Goal: Task Accomplishment & Management: Manage account settings

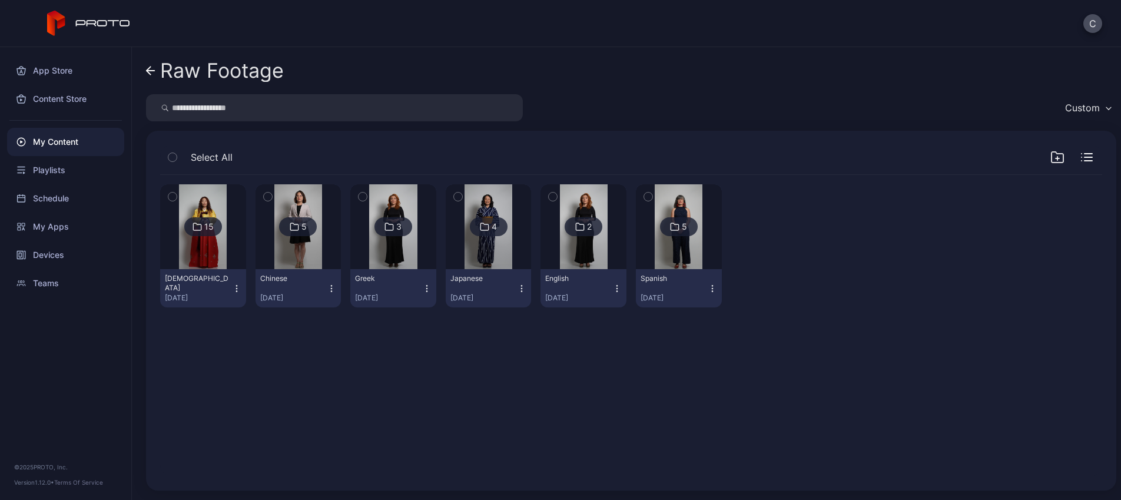
click at [55, 146] on div "My Content" at bounding box center [65, 142] width 117 height 28
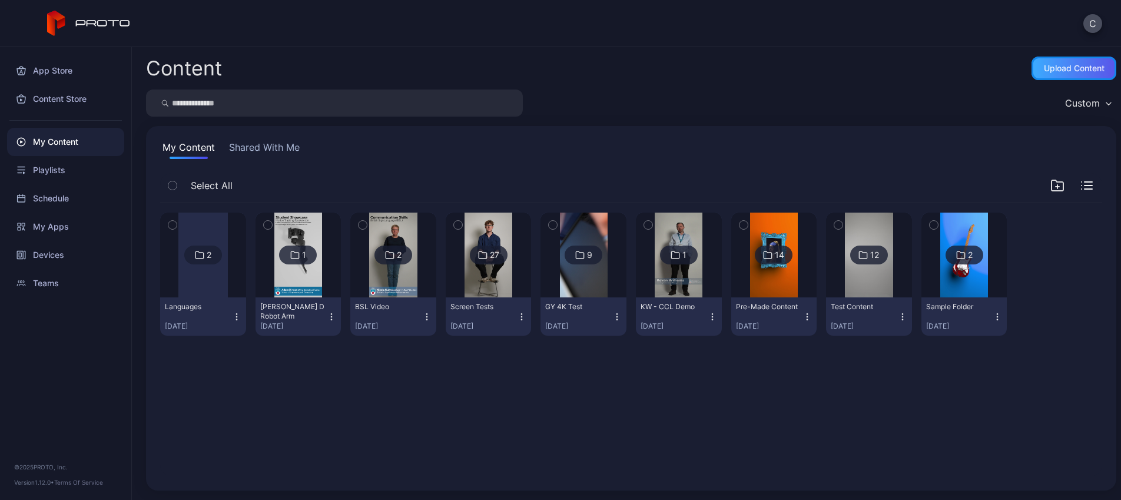
click at [1048, 68] on div "Upload Content" at bounding box center [1074, 68] width 61 height 9
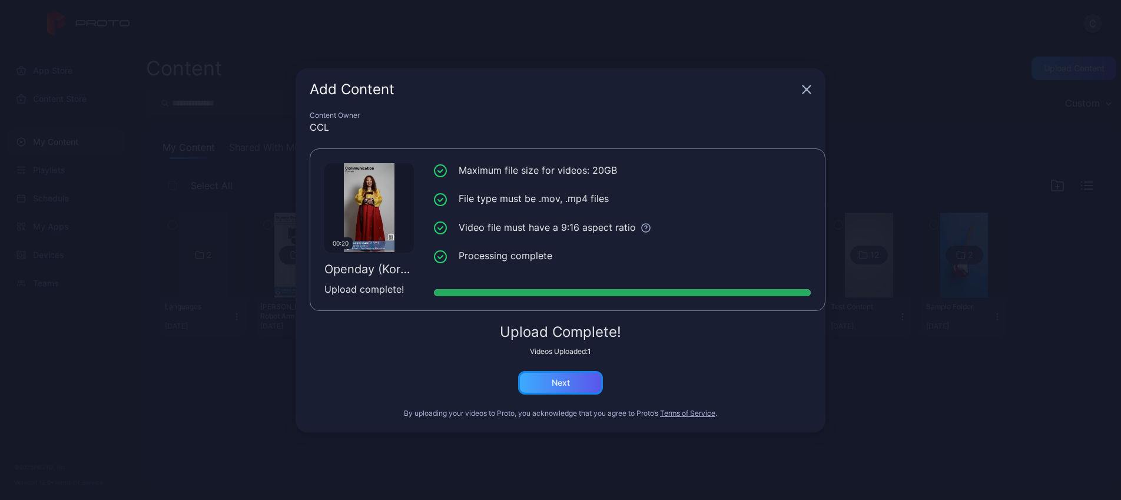
click at [566, 382] on div "Next" at bounding box center [561, 382] width 18 height 9
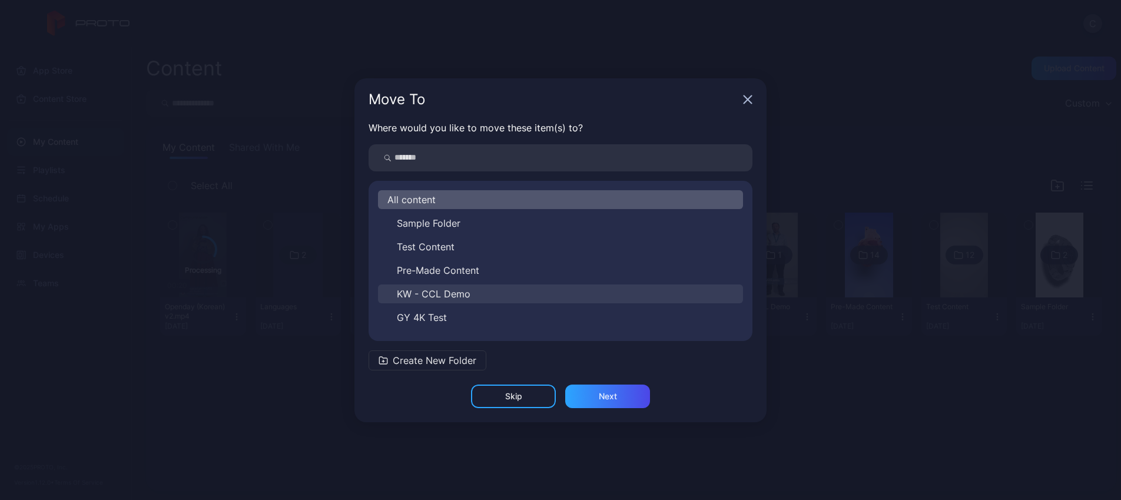
scroll to position [89, 0]
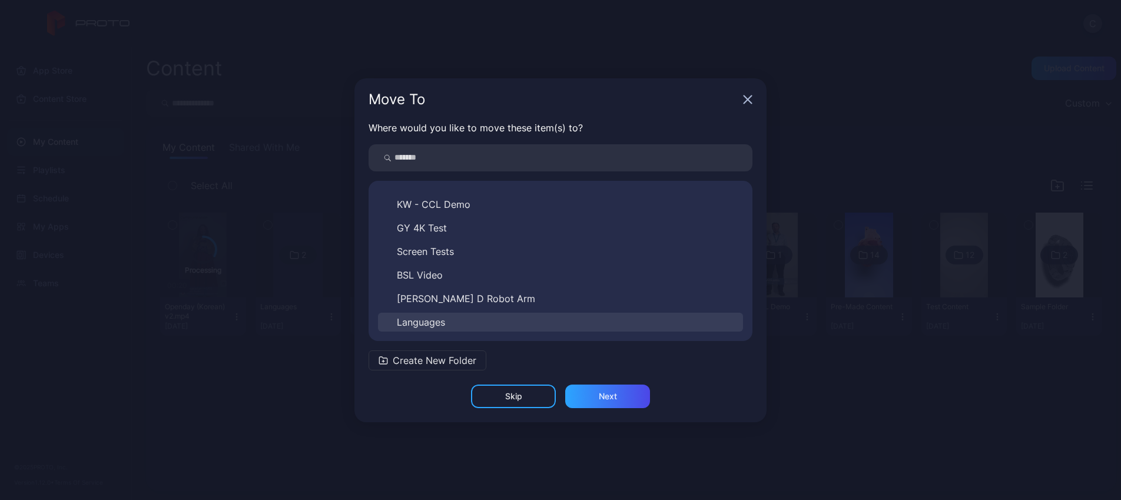
click at [465, 323] on button "Languages" at bounding box center [560, 322] width 365 height 19
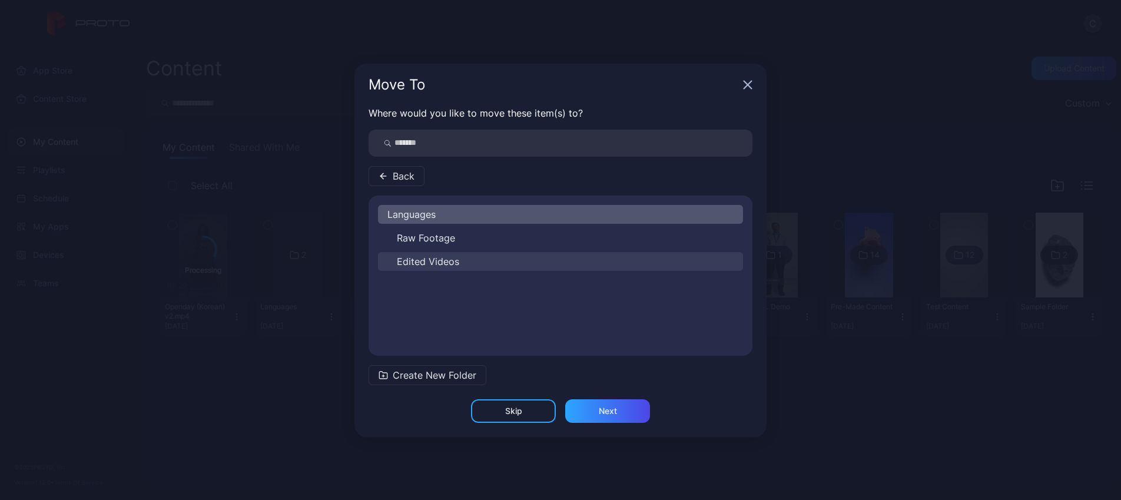
click at [463, 260] on button "Edited Videos" at bounding box center [560, 261] width 365 height 19
click at [602, 409] on div "Next" at bounding box center [608, 410] width 18 height 9
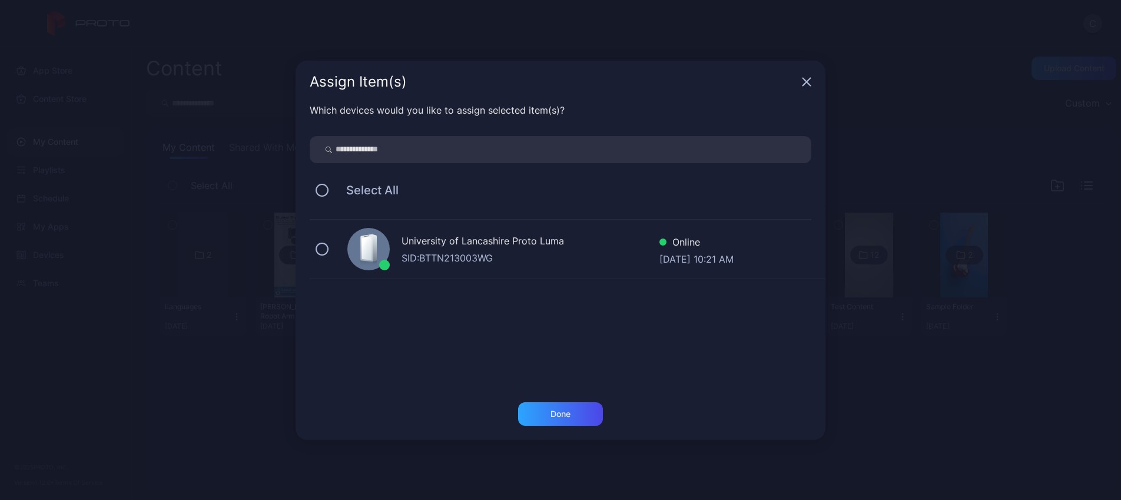
click at [513, 263] on div "SID: BTTN213003WG" at bounding box center [531, 258] width 258 height 14
click at [560, 422] on div "Done" at bounding box center [560, 414] width 85 height 24
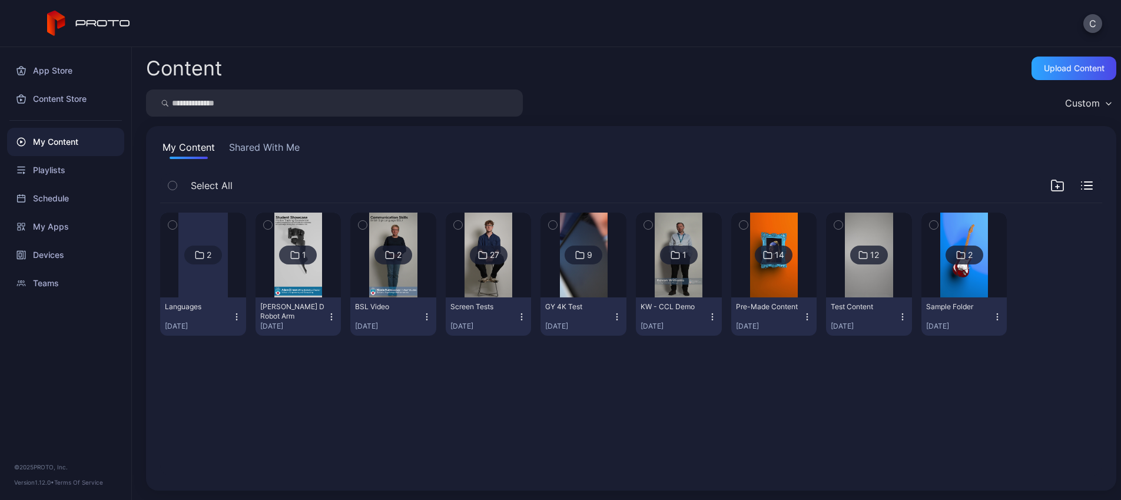
click at [219, 292] on div at bounding box center [202, 255] width 49 height 85
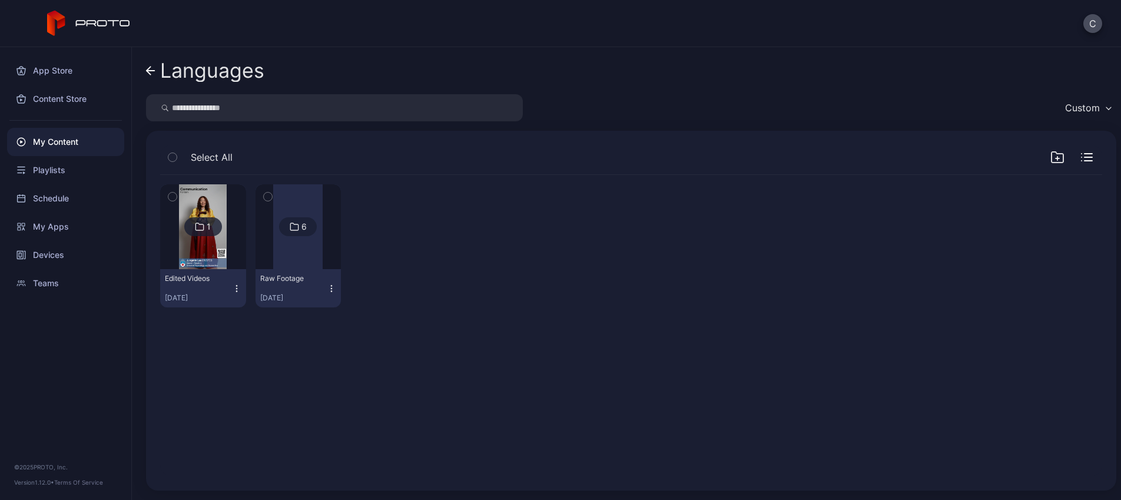
click at [218, 261] on img at bounding box center [203, 226] width 48 height 85
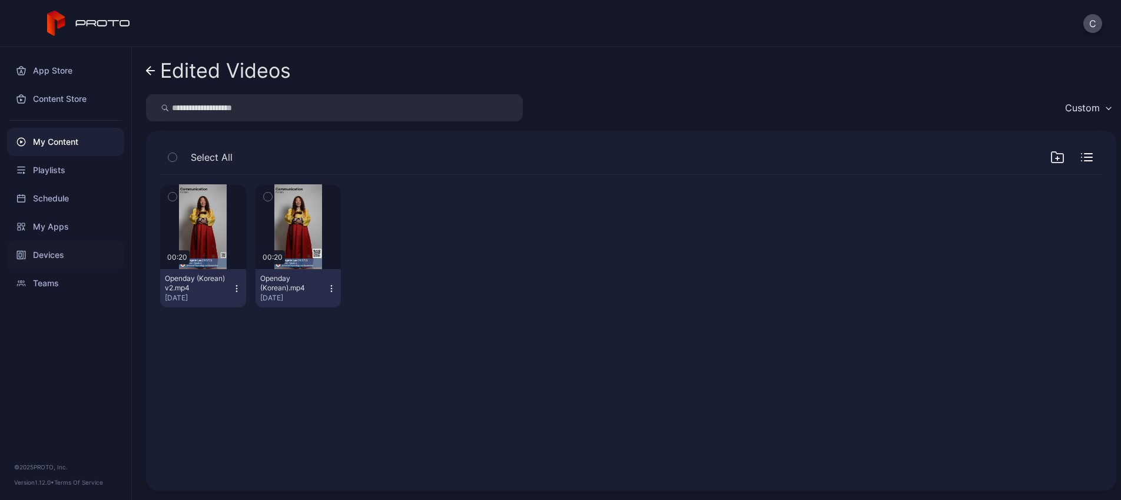
click at [35, 256] on div "Devices" at bounding box center [65, 255] width 117 height 28
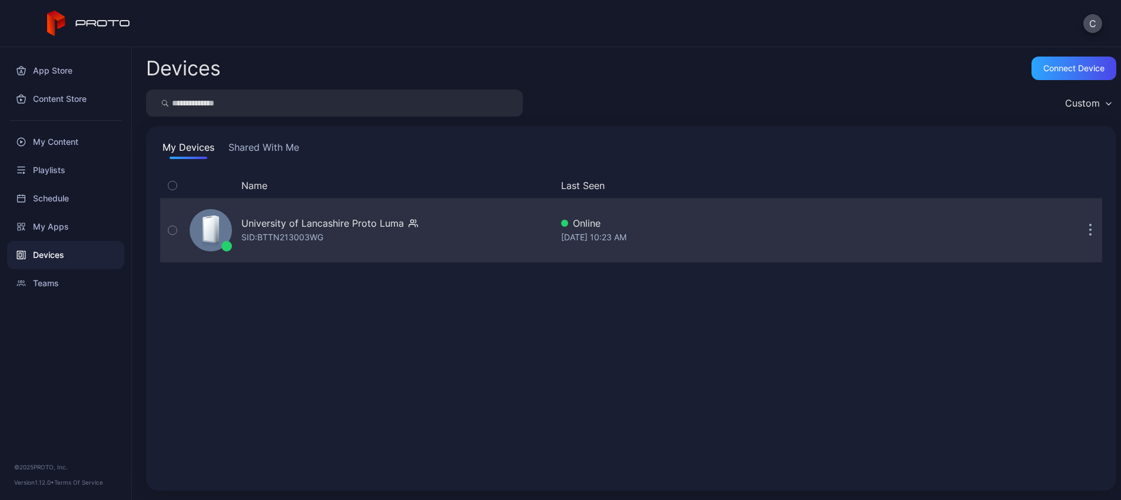
click at [316, 230] on div "University of Lancashire Proto [PERSON_NAME]: BTTN213003WG" at bounding box center [329, 230] width 177 height 28
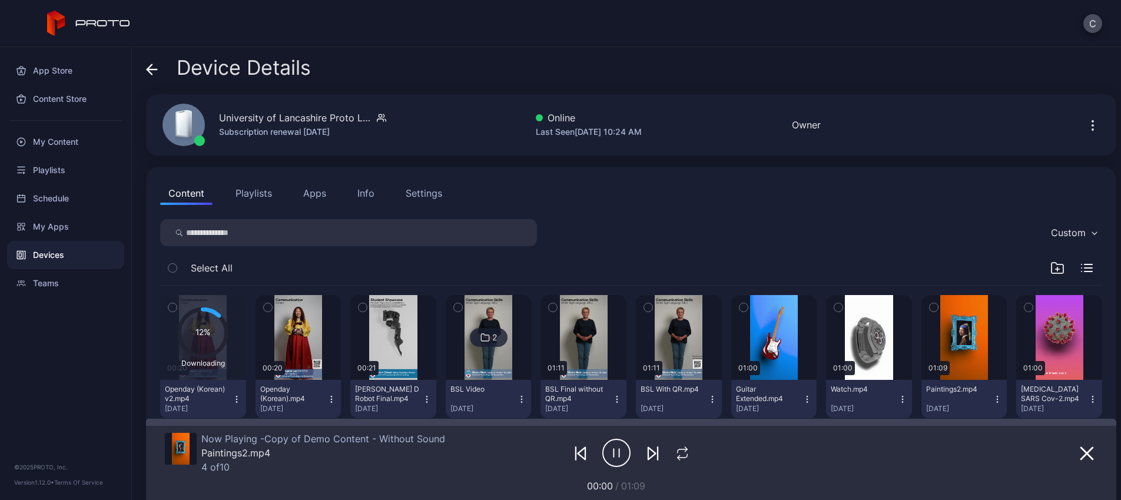
click at [261, 194] on button "Playlists" at bounding box center [253, 193] width 53 height 24
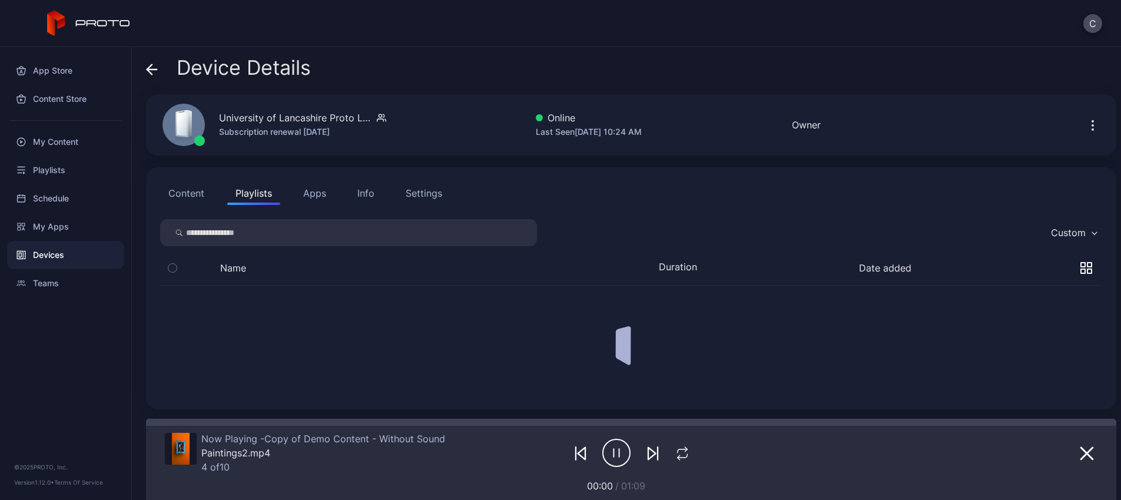
click at [305, 194] on button "Apps" at bounding box center [314, 193] width 39 height 24
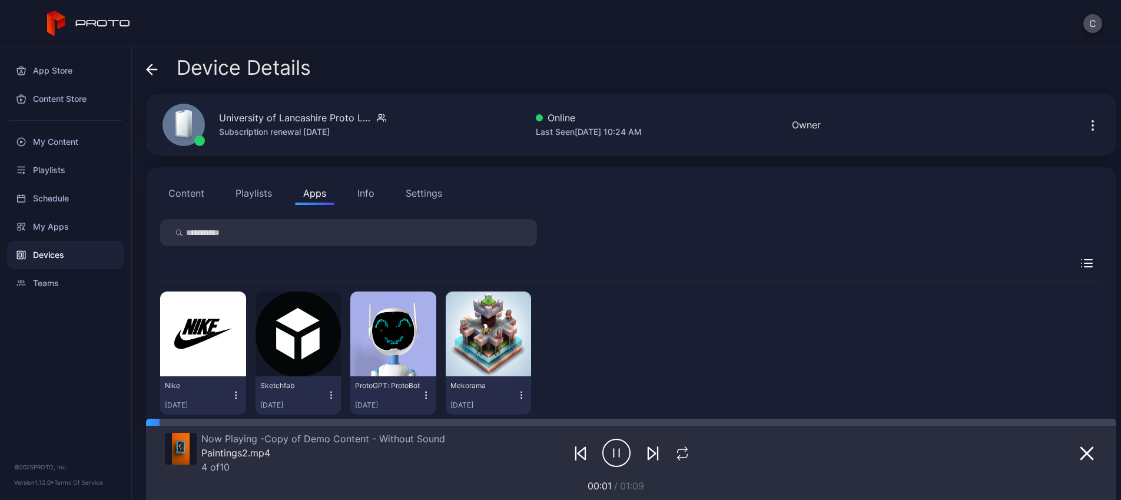
click at [266, 194] on button "Playlists" at bounding box center [253, 193] width 53 height 24
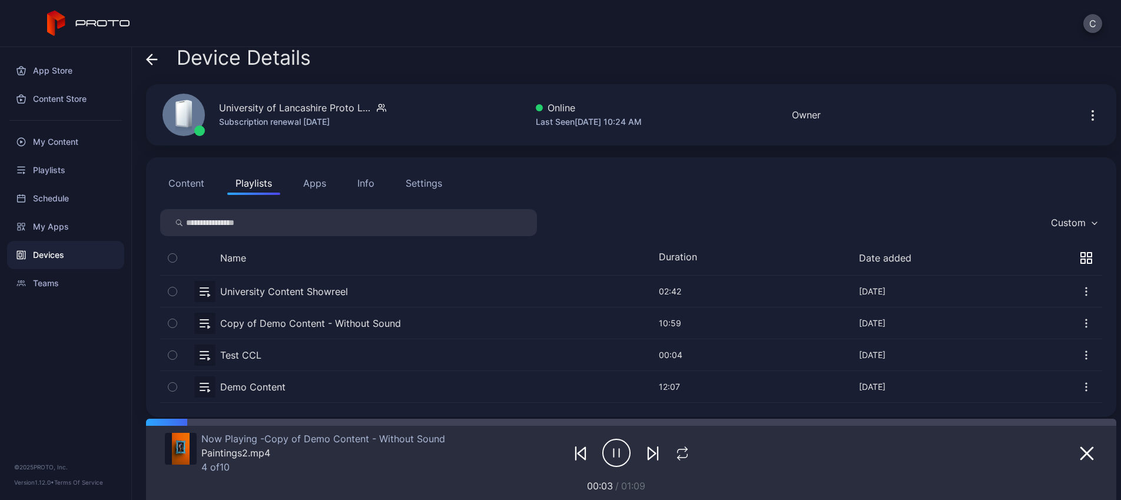
scroll to position [18, 0]
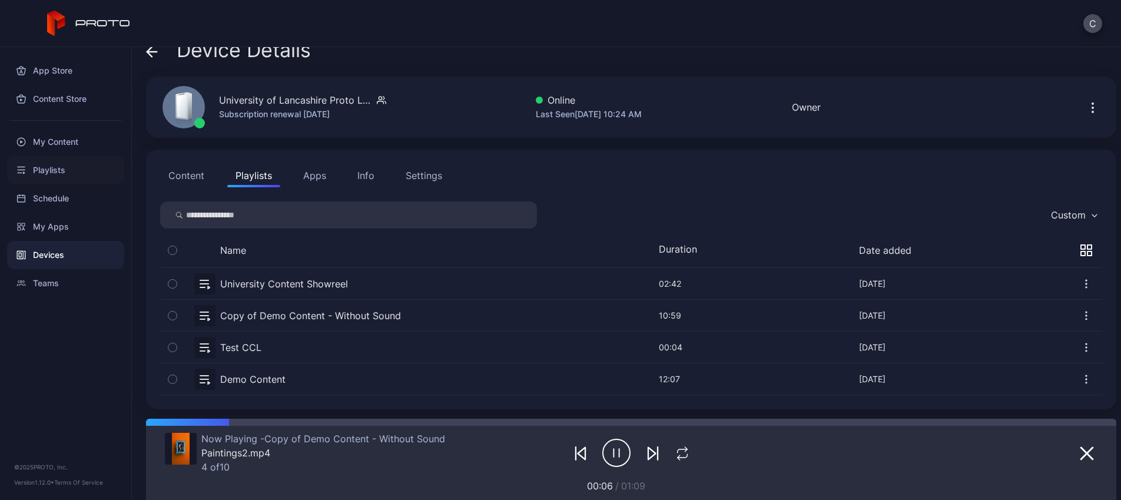
click at [62, 172] on div "Playlists" at bounding box center [65, 170] width 117 height 28
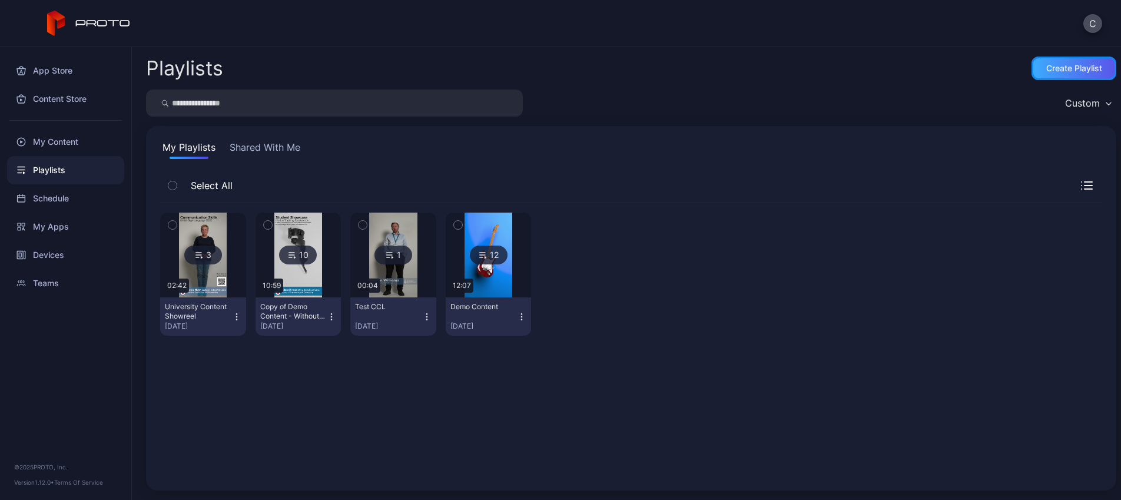
click at [1041, 59] on div "Create Playlist" at bounding box center [1073, 69] width 85 height 24
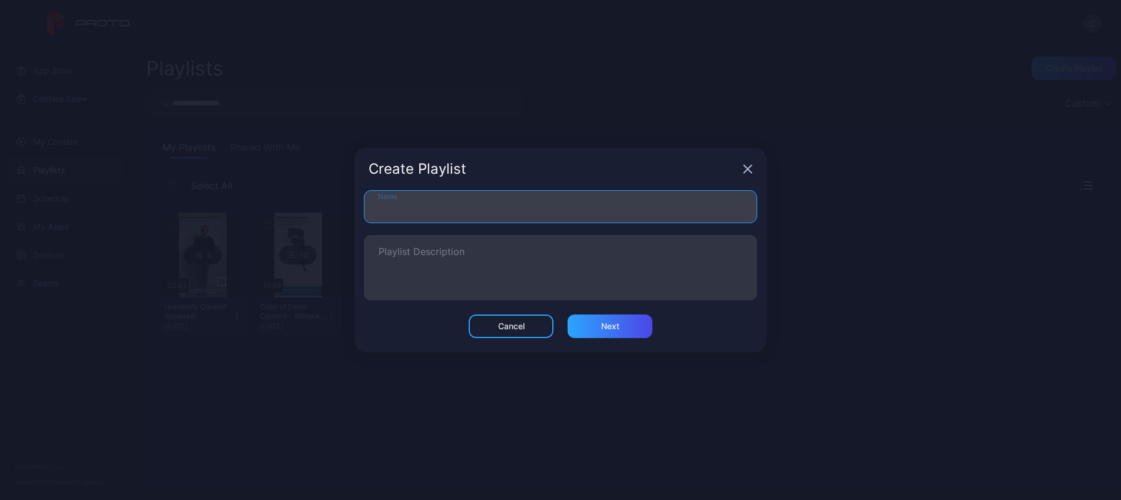
click at [588, 198] on input "Name" at bounding box center [560, 206] width 393 height 33
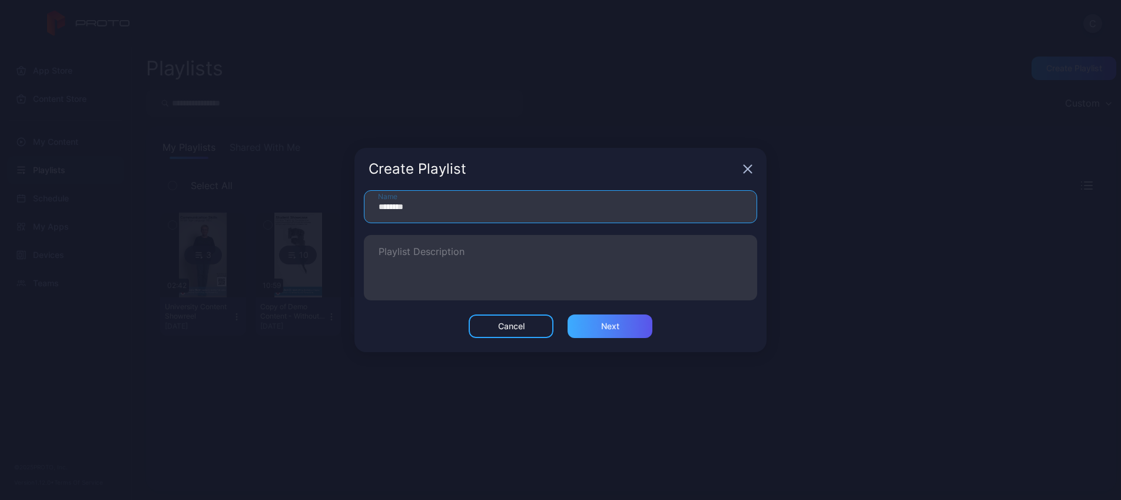
type input "********"
click at [611, 320] on div "Next" at bounding box center [610, 326] width 85 height 24
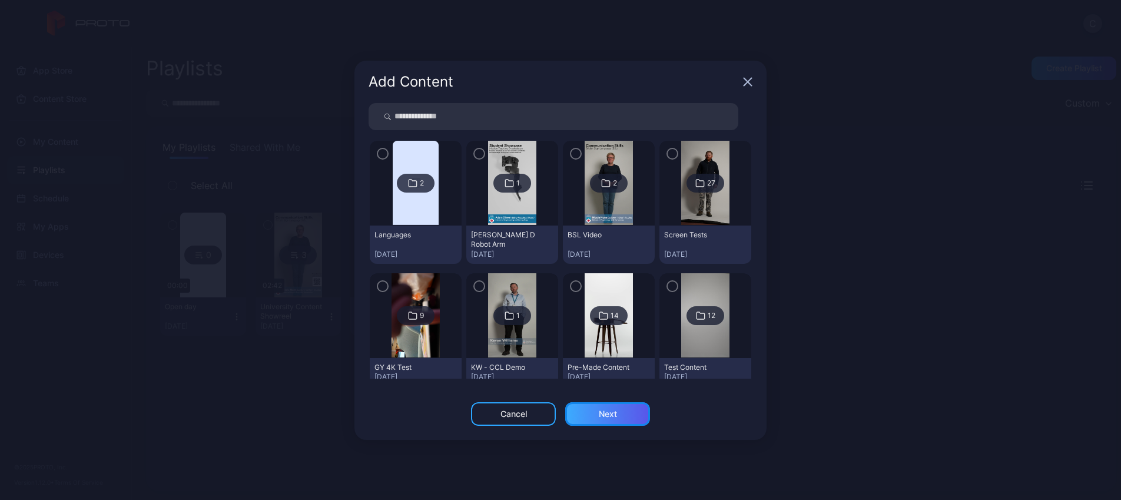
click at [610, 422] on div "Next" at bounding box center [607, 414] width 85 height 24
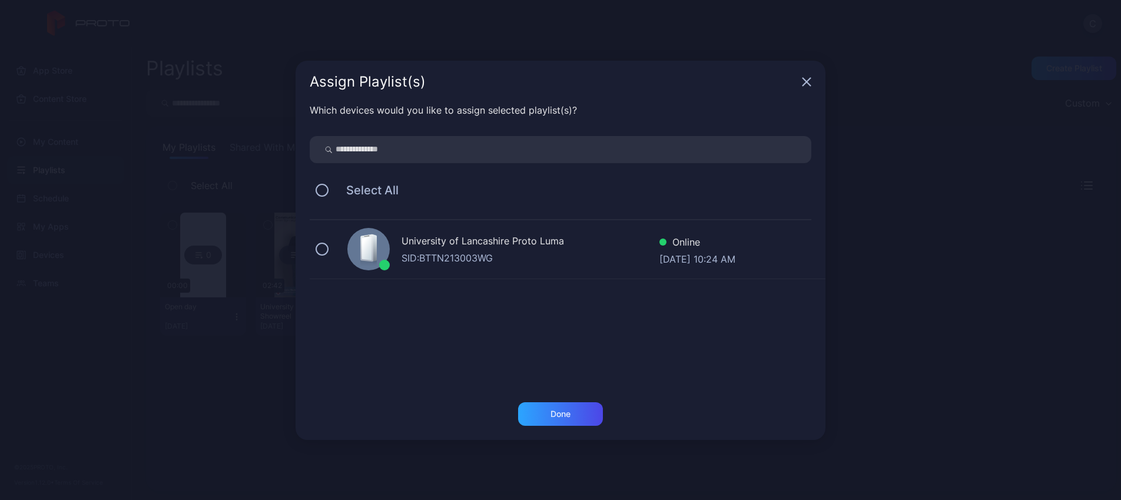
click at [477, 259] on div "SID: BTTN213003WG" at bounding box center [531, 258] width 258 height 14
click at [546, 419] on div "Done" at bounding box center [560, 414] width 85 height 24
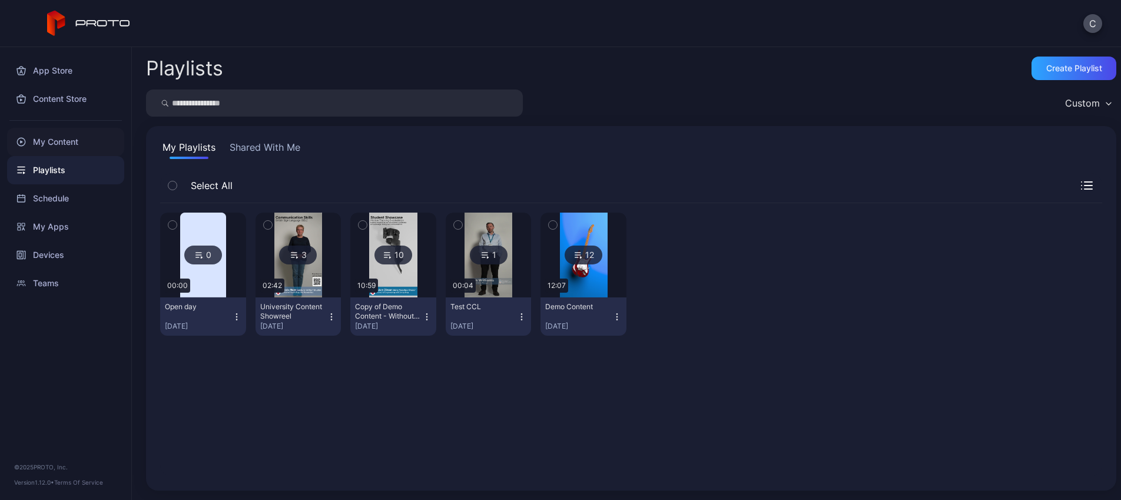
click at [78, 144] on div "My Content" at bounding box center [65, 142] width 117 height 28
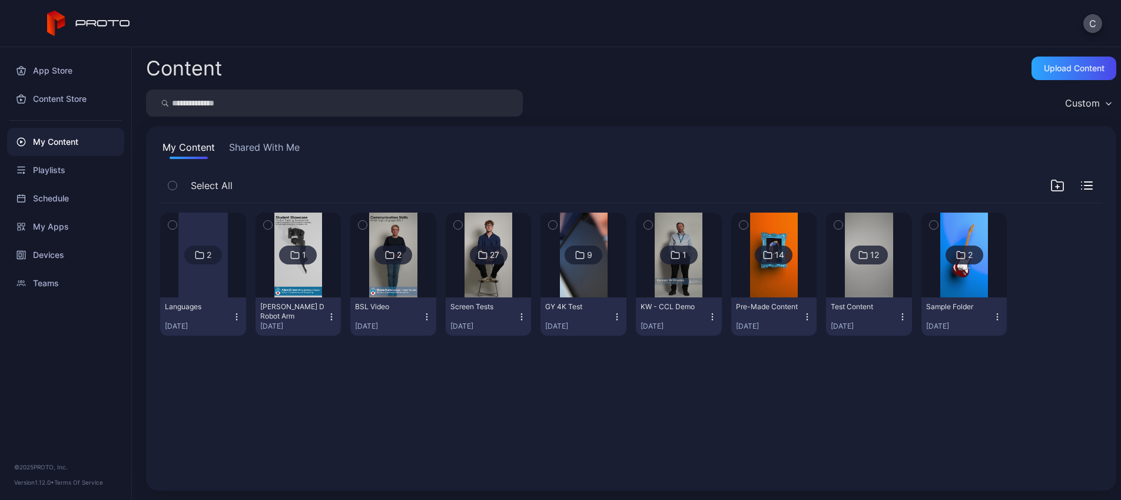
click at [195, 277] on div at bounding box center [202, 255] width 49 height 85
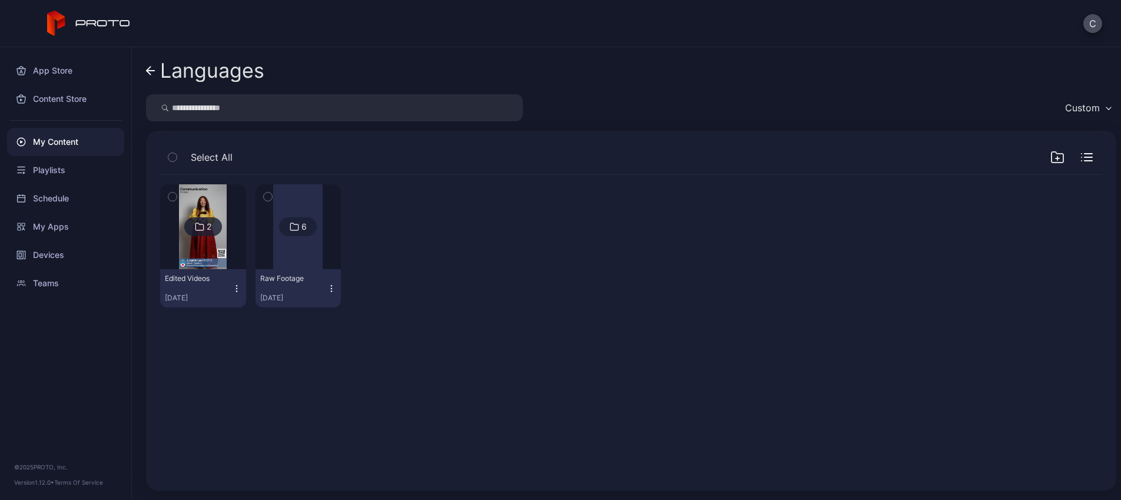
click at [244, 69] on div "Languages" at bounding box center [212, 70] width 104 height 22
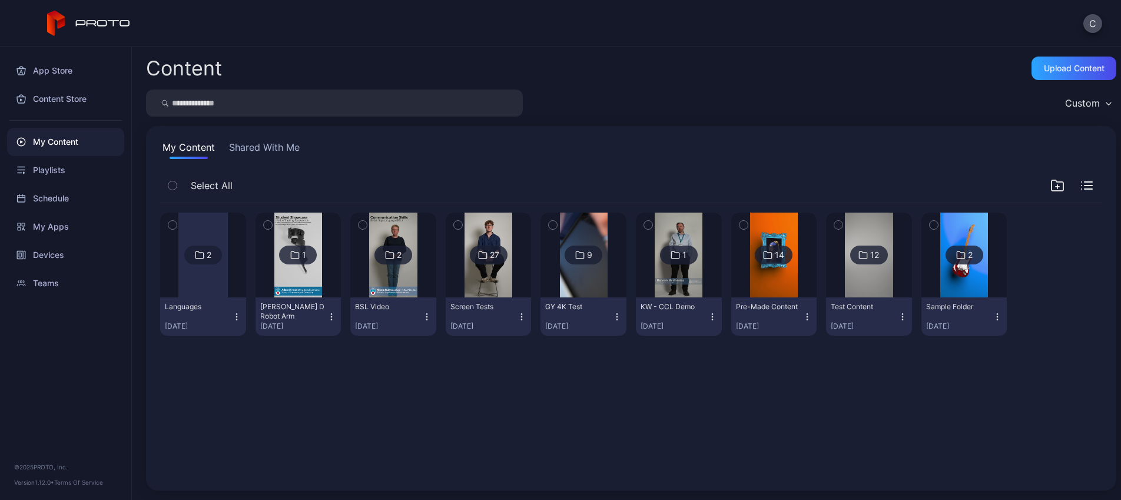
click at [244, 69] on div "Content Upload Content" at bounding box center [631, 69] width 970 height 24
click at [77, 167] on div "Playlists" at bounding box center [65, 170] width 117 height 28
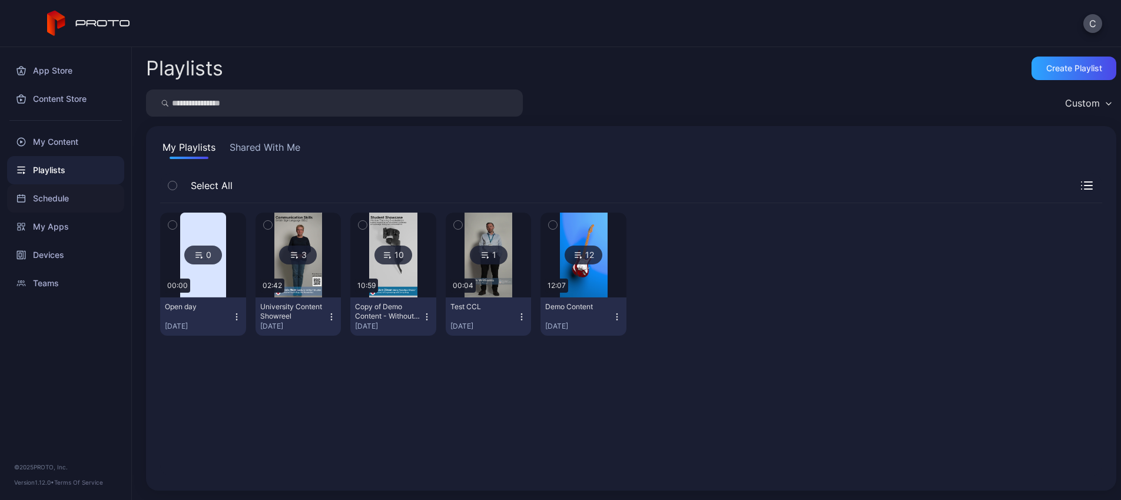
click at [79, 208] on div "Schedule" at bounding box center [65, 198] width 117 height 28
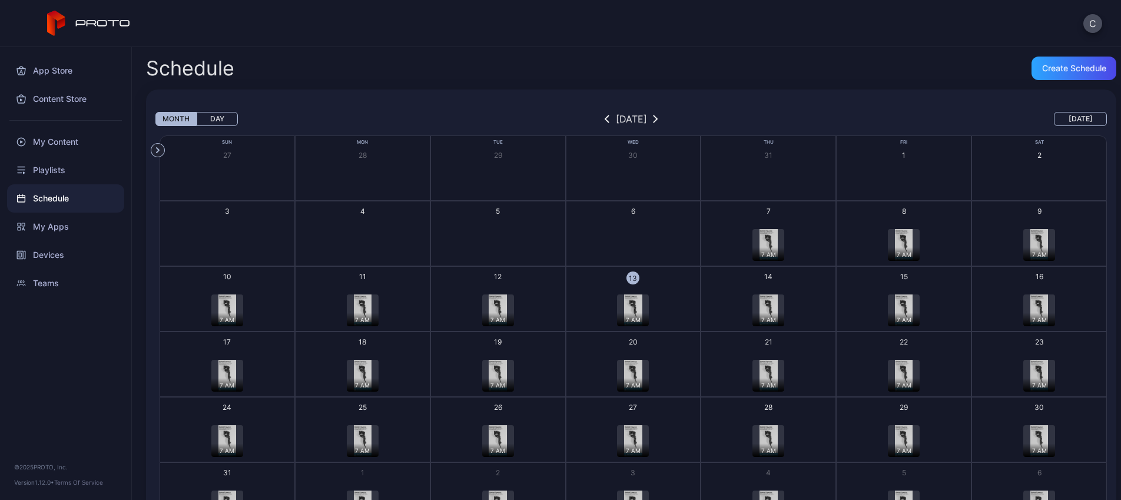
click at [630, 370] on img "button" at bounding box center [633, 376] width 18 height 32
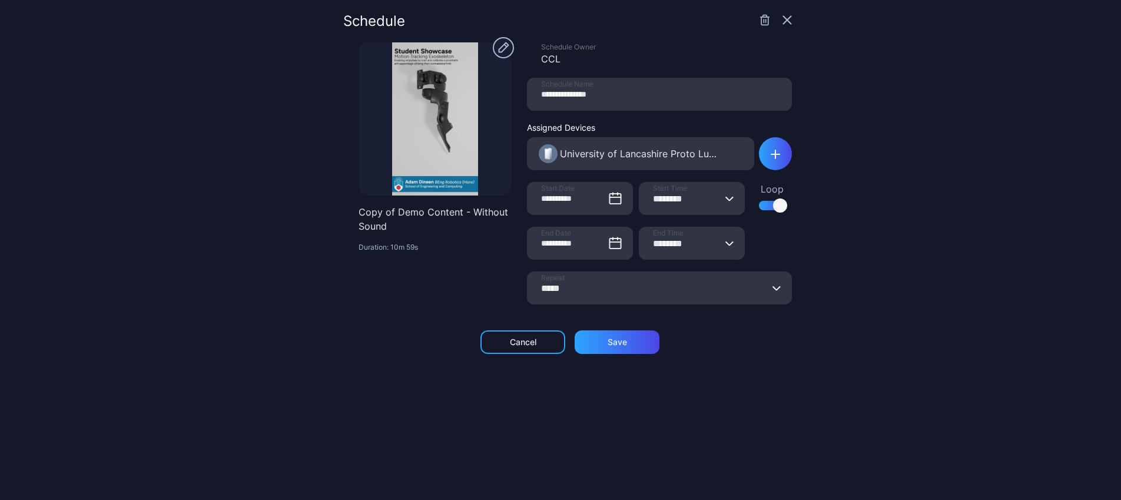
click at [782, 15] on icon "button" at bounding box center [786, 19] width 9 height 9
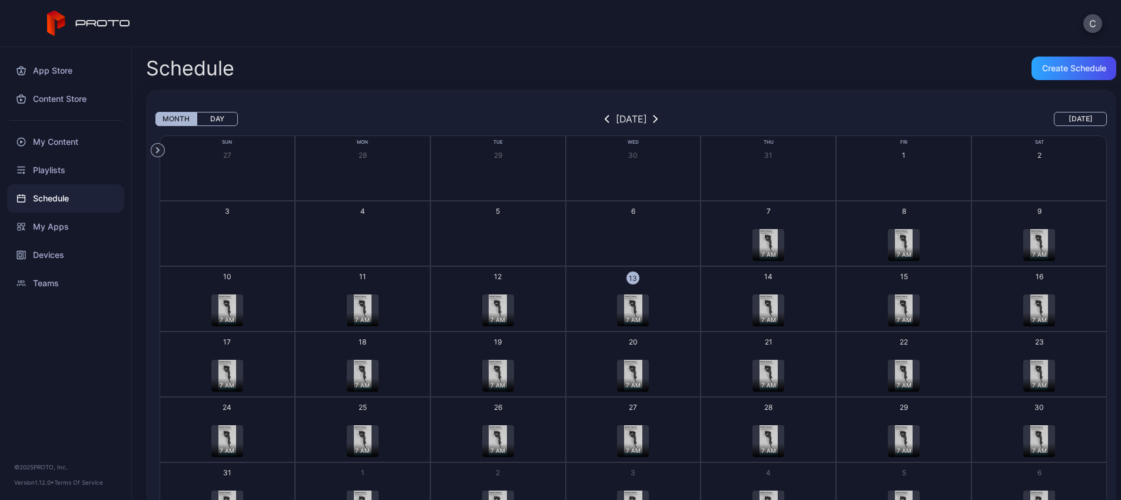
click at [762, 301] on img "button" at bounding box center [768, 310] width 18 height 32
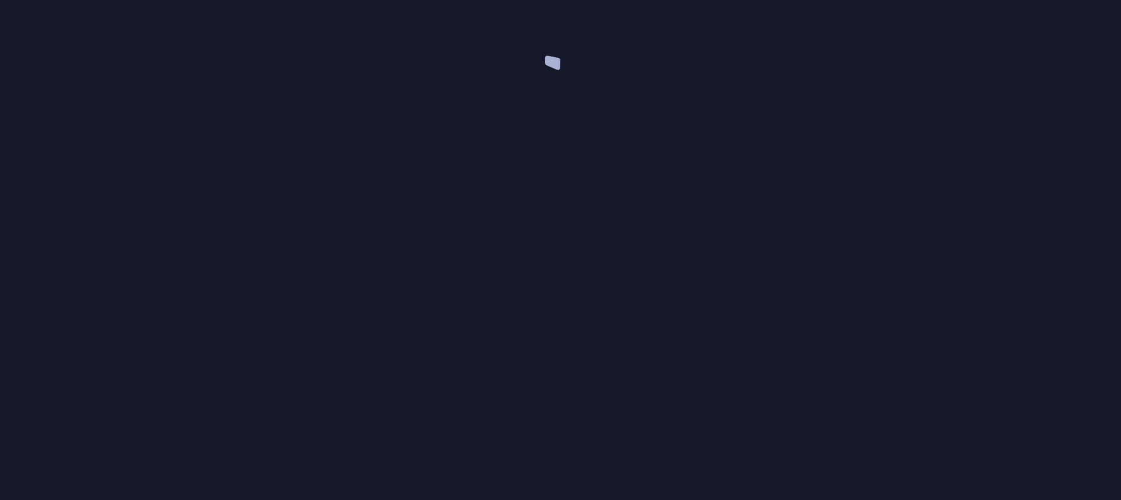
click at [762, 301] on div at bounding box center [560, 250] width 1121 height 500
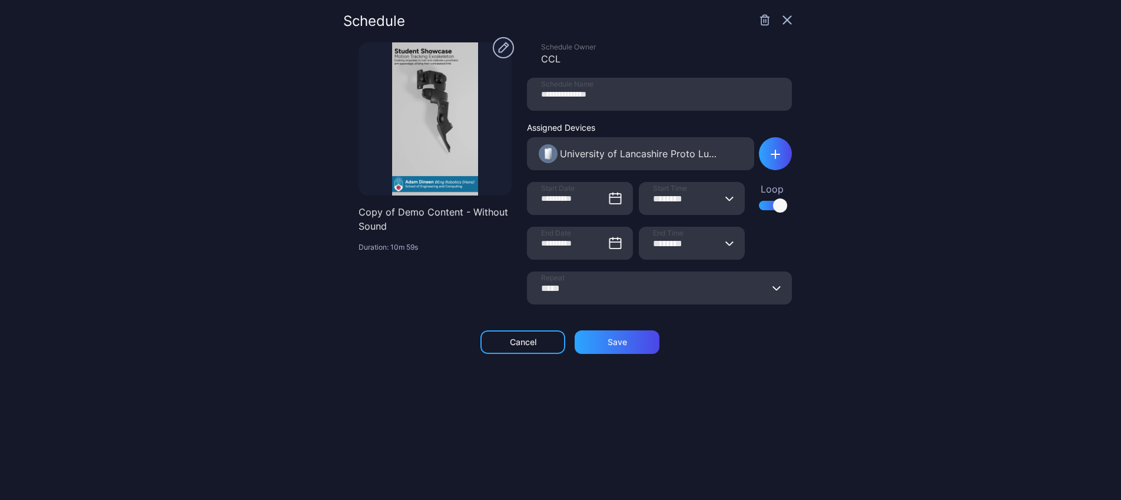
click at [611, 292] on input "*****" at bounding box center [659, 287] width 265 height 33
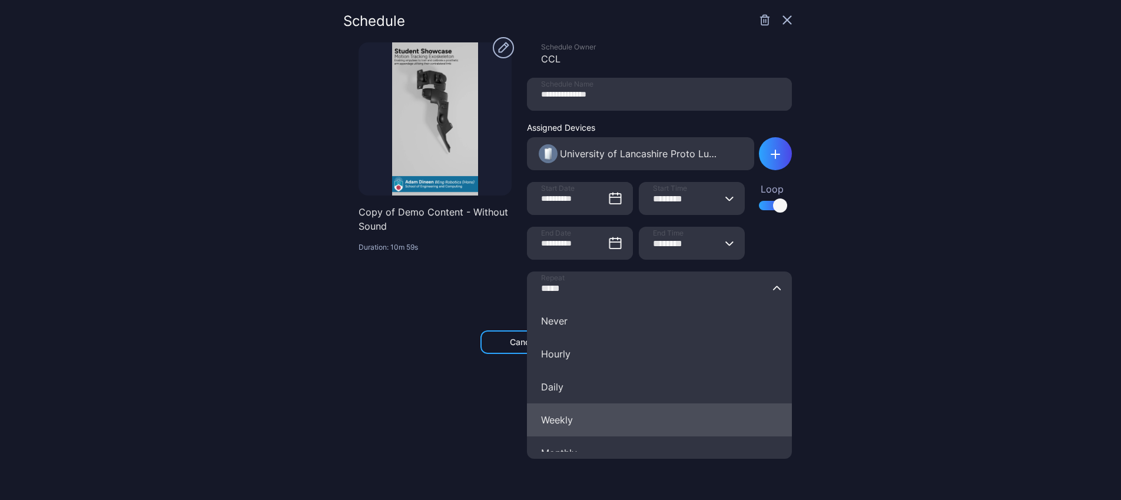
scroll to position [84, 0]
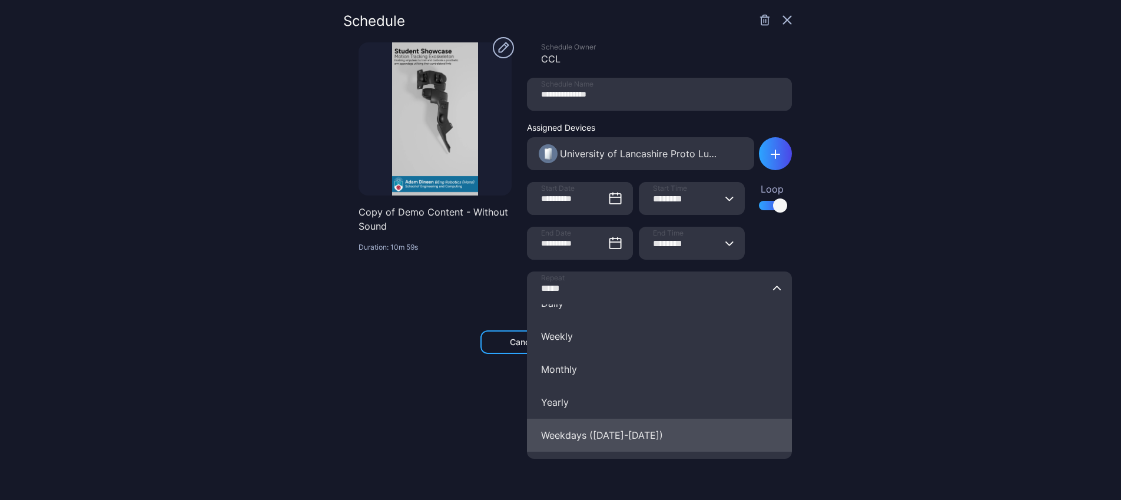
click at [636, 445] on button "Weekdays ([DATE]-[DATE])" at bounding box center [659, 435] width 265 height 33
type input "**********"
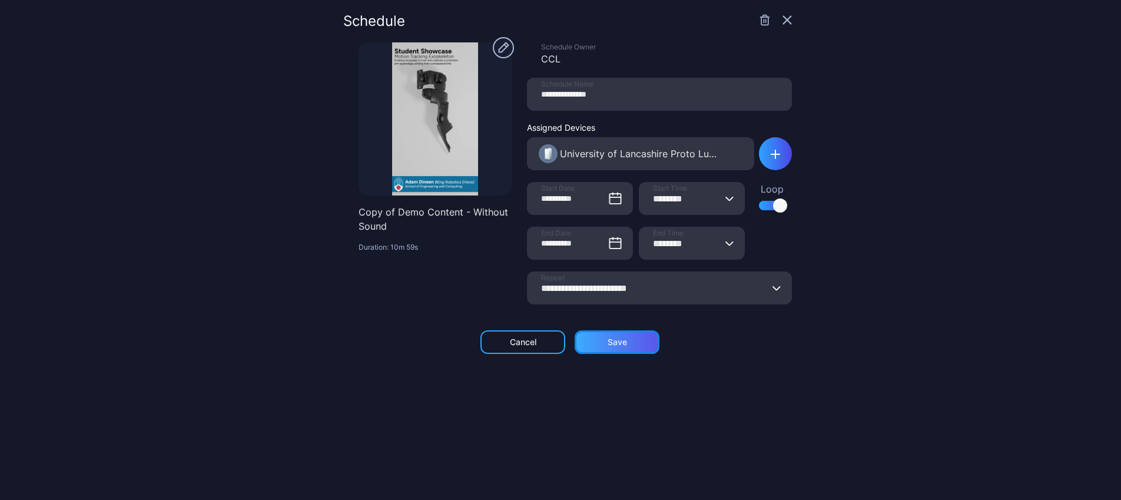
click at [625, 346] on div "Save" at bounding box center [617, 342] width 85 height 24
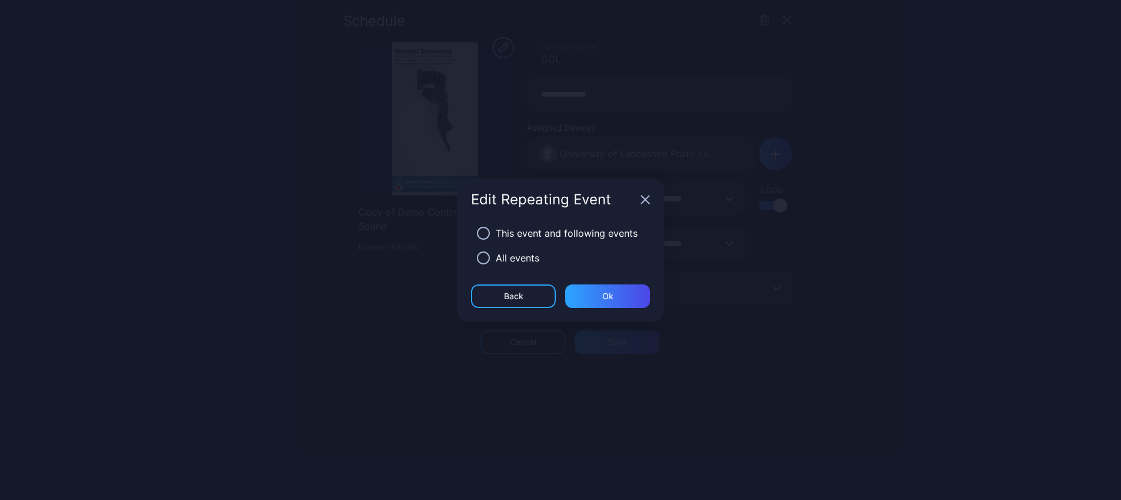
click at [488, 263] on div "All events" at bounding box center [560, 258] width 179 height 25
click at [486, 258] on button "button" at bounding box center [483, 257] width 13 height 13
click at [586, 296] on div "Ok" at bounding box center [607, 296] width 85 height 24
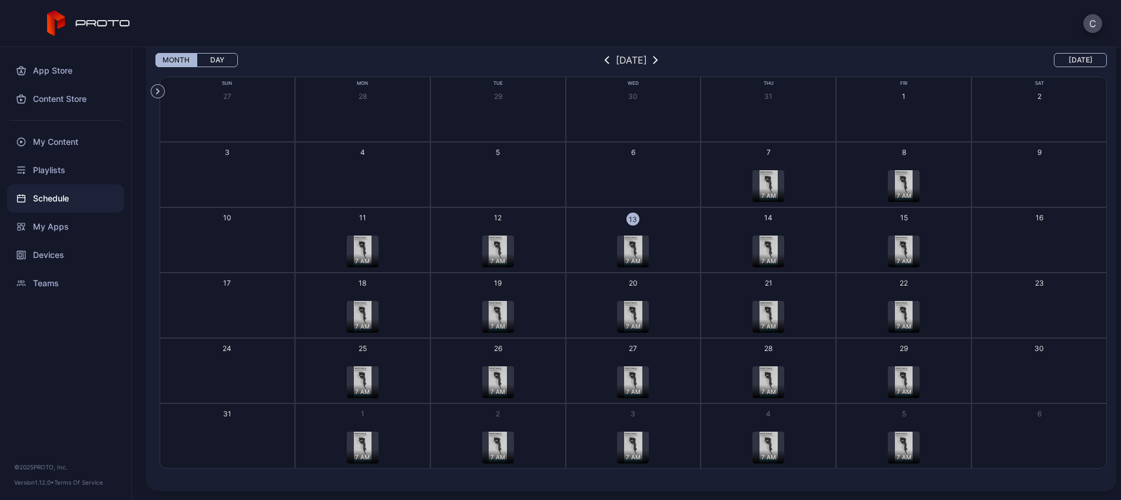
scroll to position [59, 0]
click at [629, 450] on div "7 AM" at bounding box center [633, 456] width 32 height 14
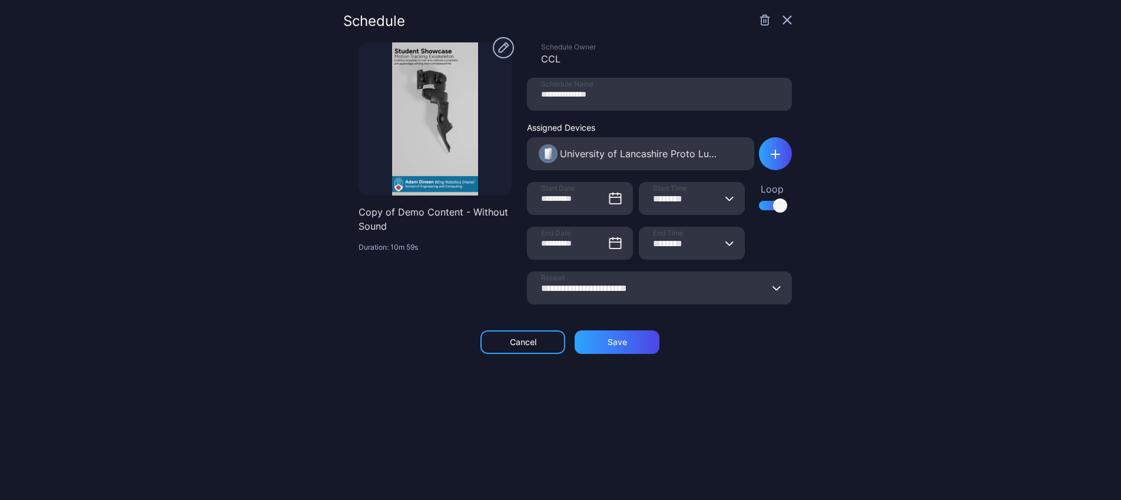
click at [782, 21] on icon "button" at bounding box center [786, 19] width 9 height 9
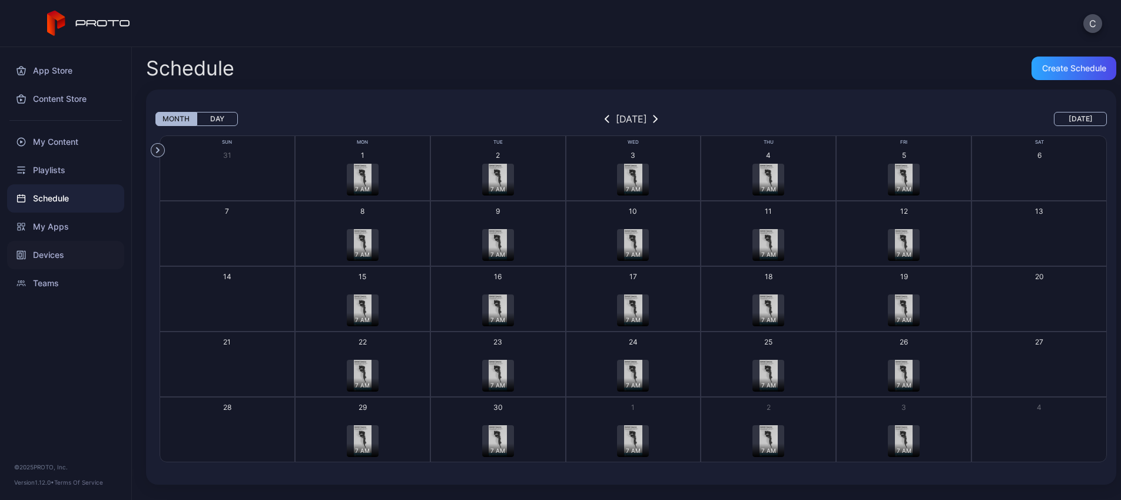
click at [60, 252] on div "Devices" at bounding box center [65, 255] width 117 height 28
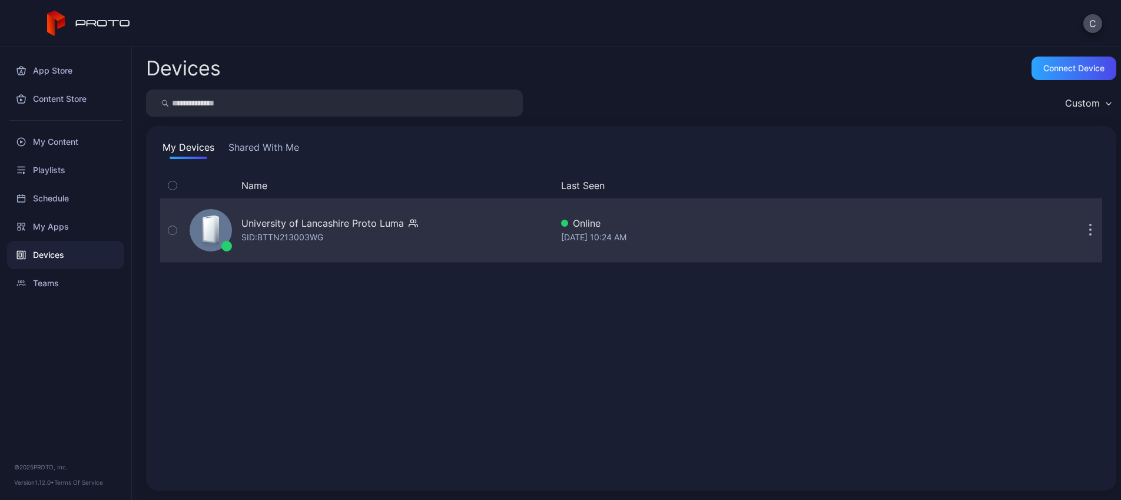
click at [241, 224] on div "University of Lancashire Proto Luma" at bounding box center [322, 223] width 162 height 14
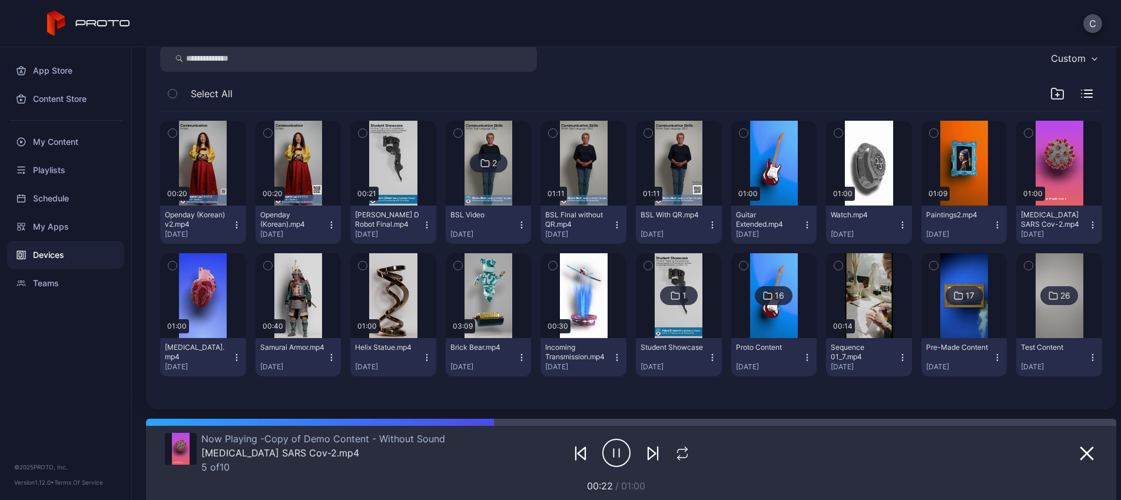
scroll to position [75, 0]
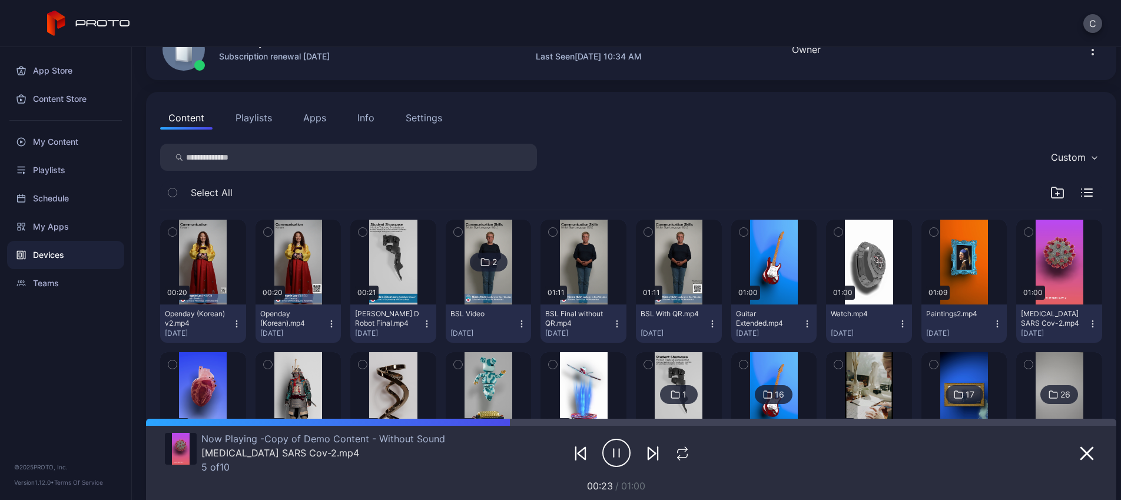
click at [1050, 195] on icon "button" at bounding box center [1057, 192] width 14 height 14
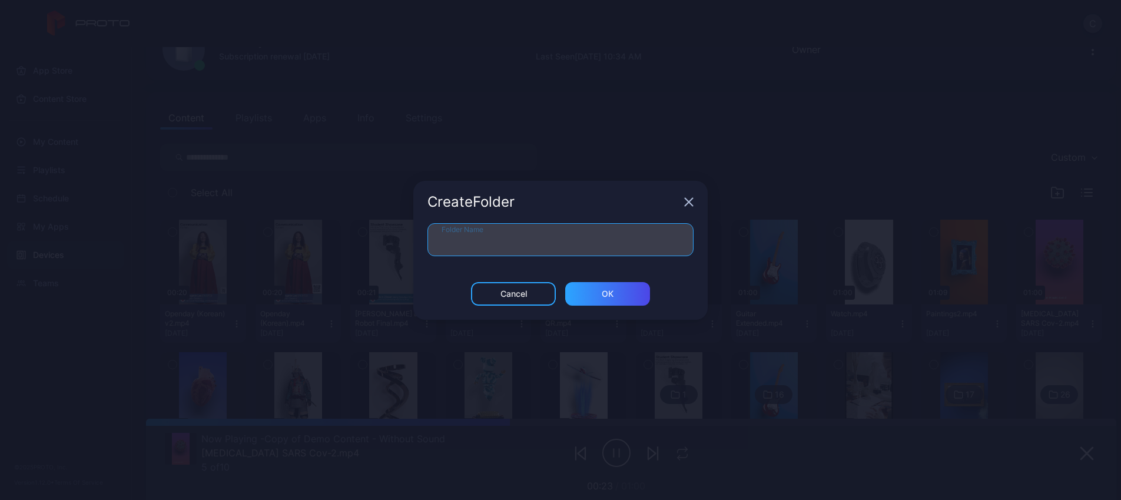
click at [533, 247] on input "Folder Name" at bounding box center [560, 239] width 266 height 33
type input "*********"
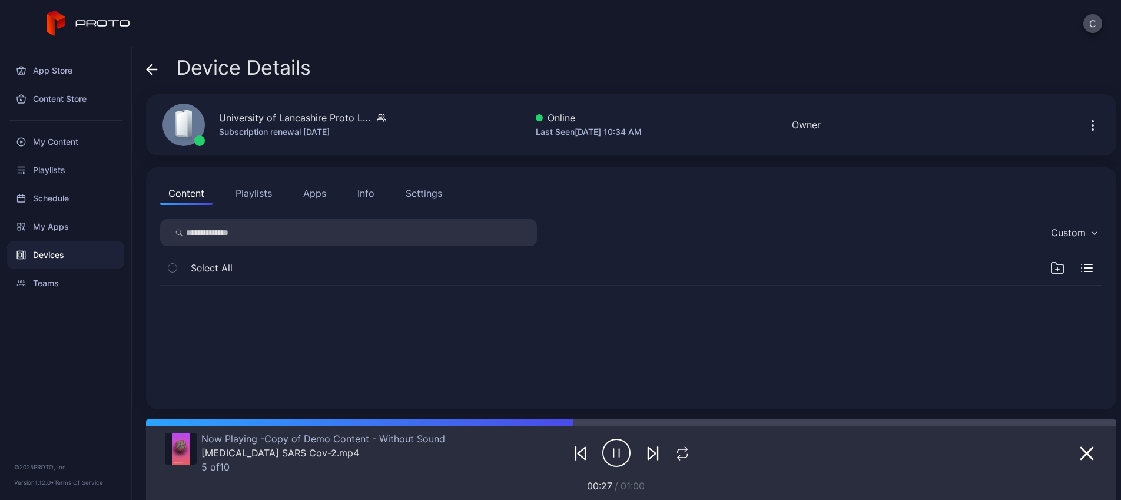
scroll to position [0, 0]
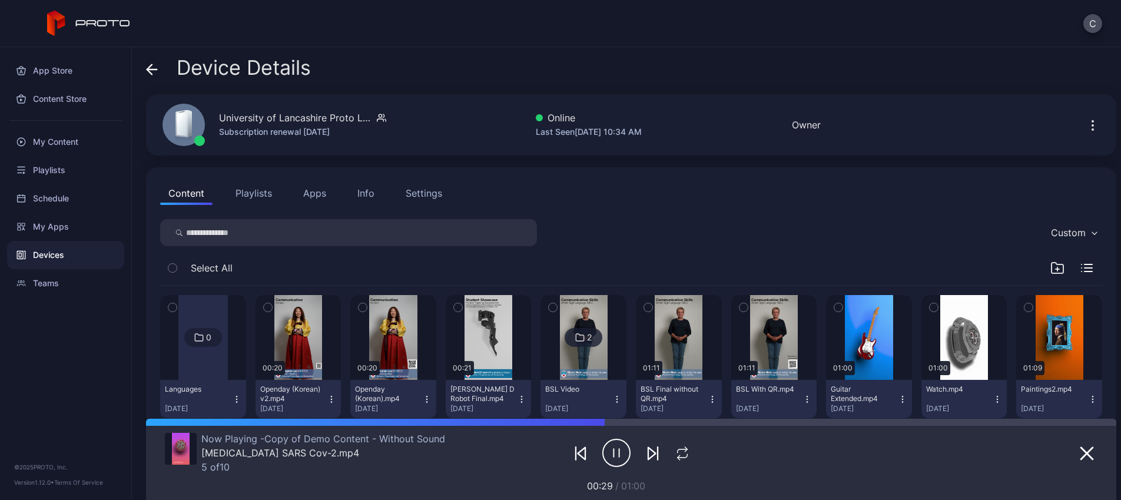
click at [272, 310] on icon "button" at bounding box center [268, 307] width 8 height 13
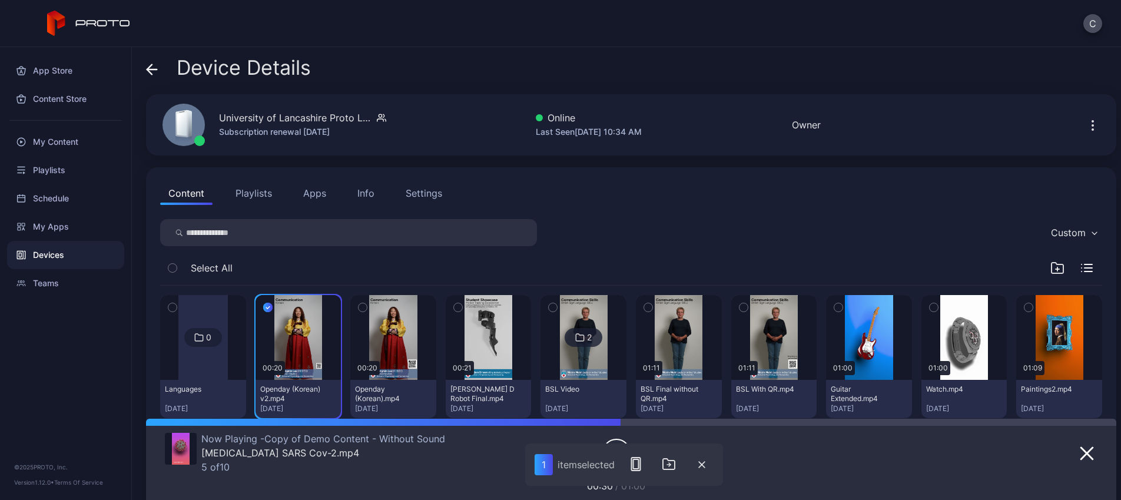
click at [367, 310] on icon "button" at bounding box center [363, 307] width 8 height 13
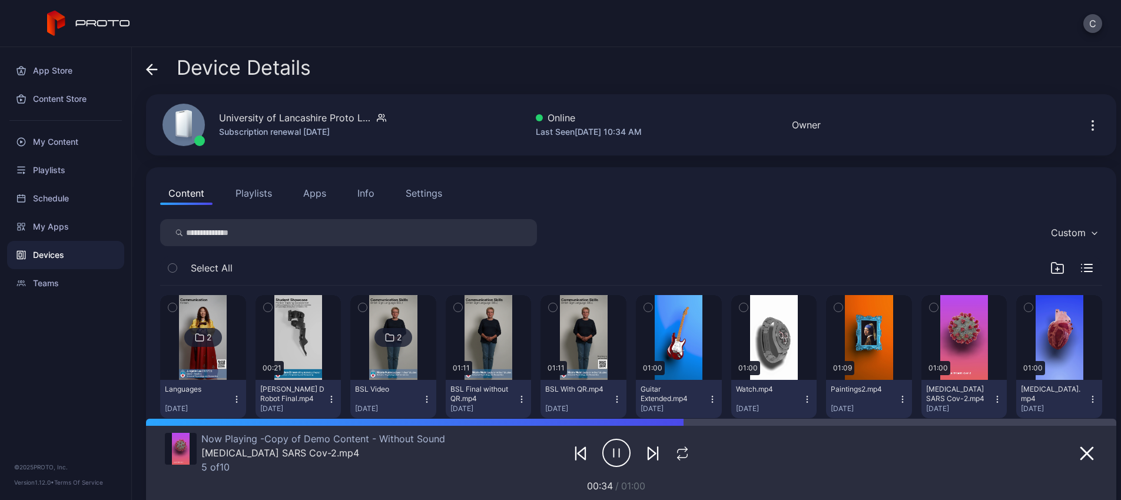
click at [205, 361] on img at bounding box center [203, 337] width 48 height 85
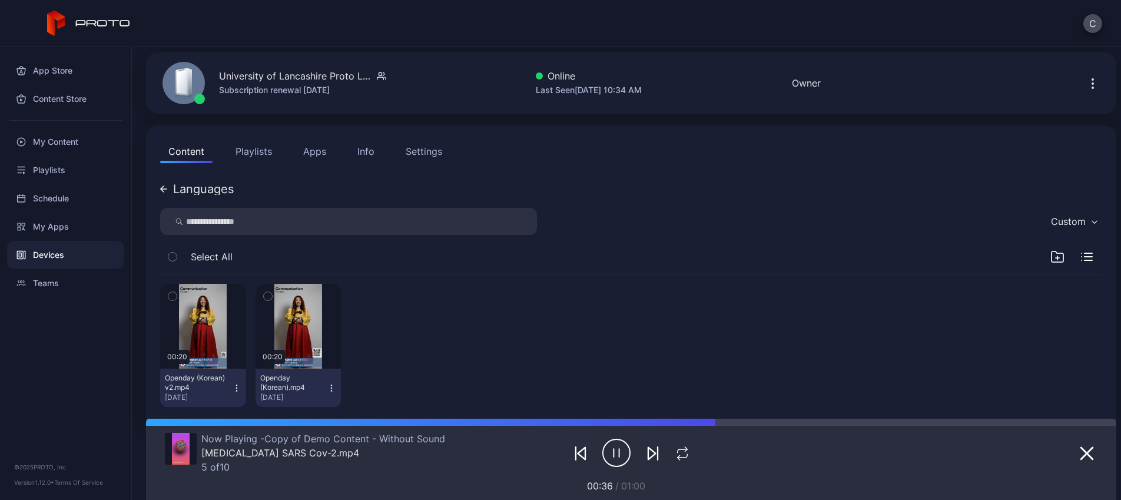
scroll to position [63, 0]
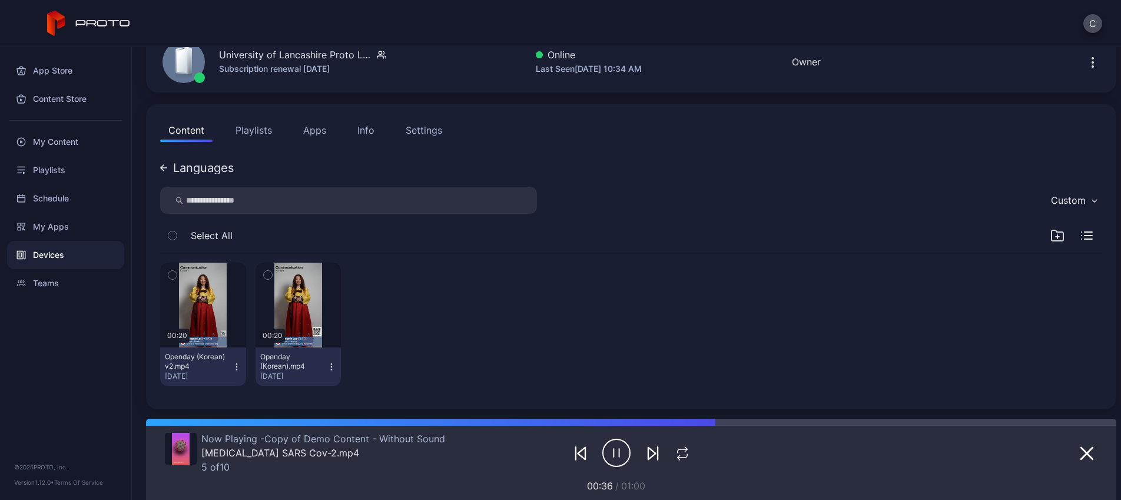
click at [1050, 241] on icon "button" at bounding box center [1057, 235] width 14 height 14
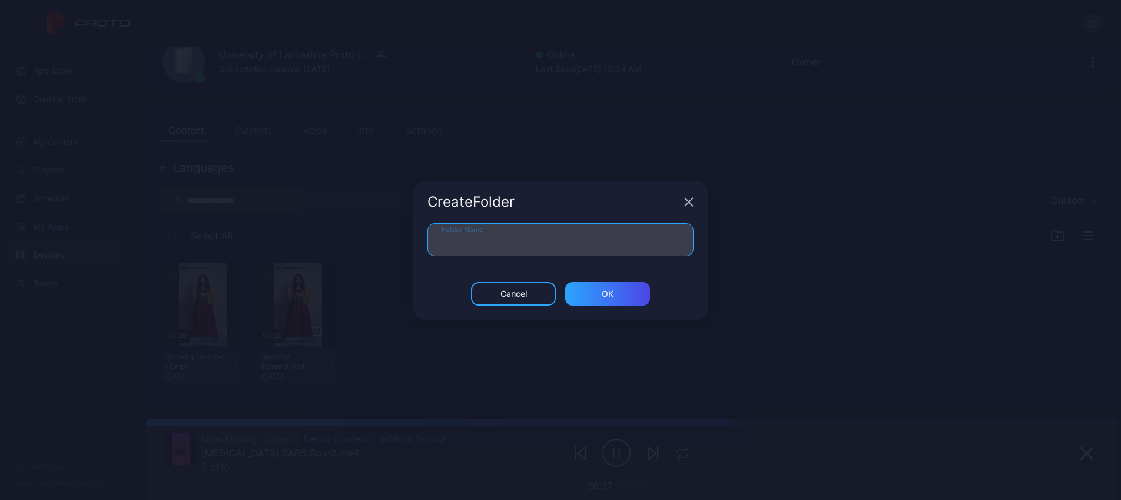
click at [502, 242] on input "Folder Name" at bounding box center [560, 239] width 266 height 33
type input "******"
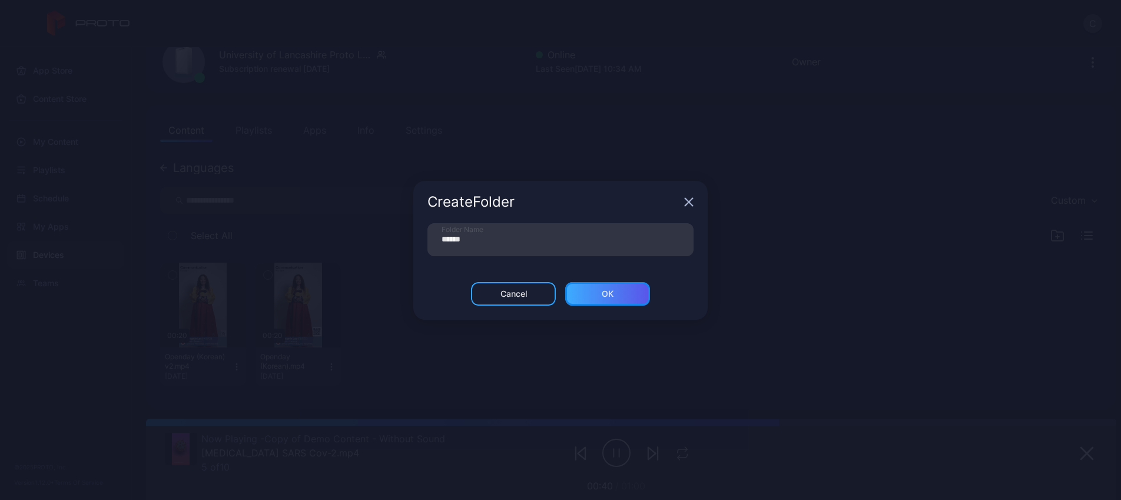
click at [622, 298] on div "ОК" at bounding box center [607, 294] width 85 height 24
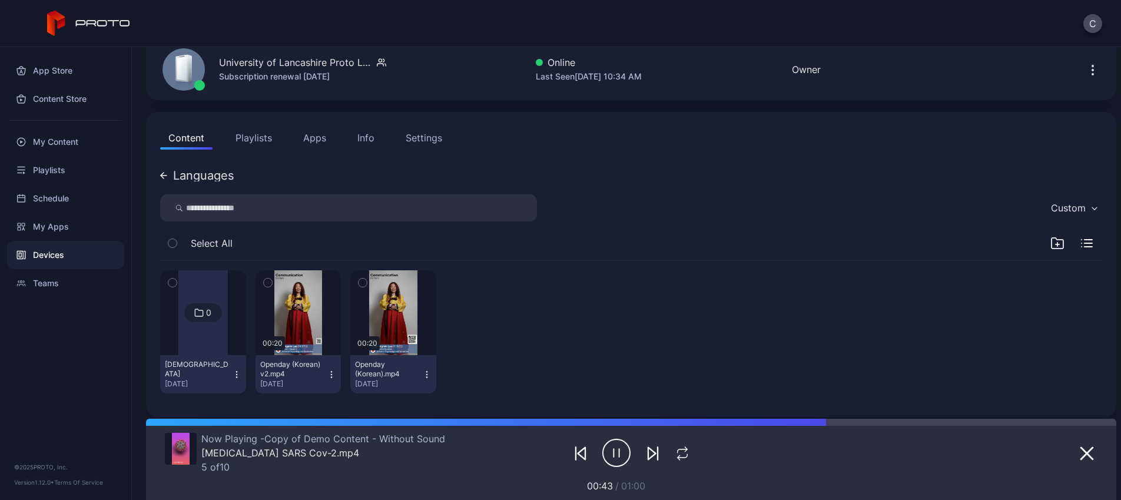
scroll to position [56, 0]
click at [367, 280] on icon "button" at bounding box center [363, 282] width 8 height 13
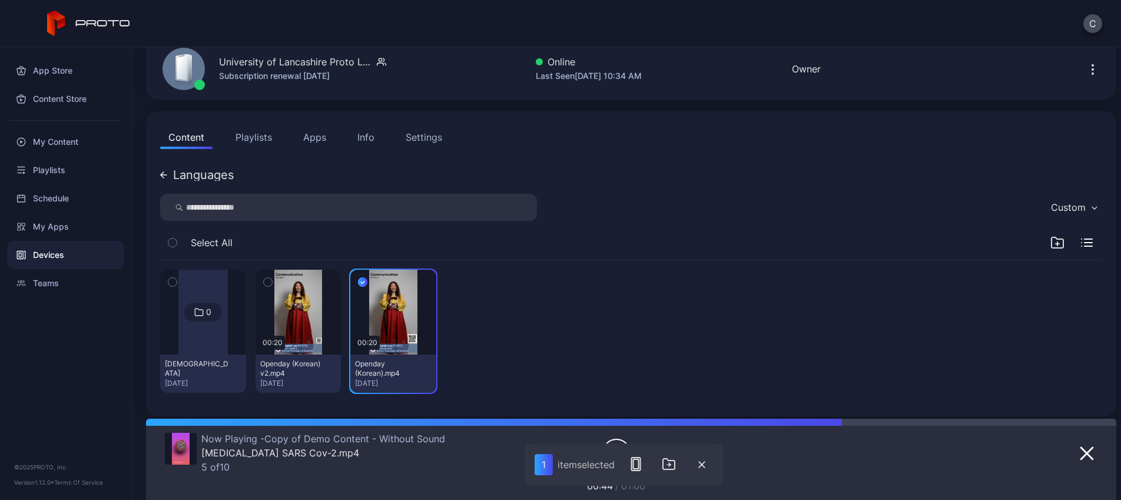
click at [269, 283] on icon "button" at bounding box center [267, 282] width 3 height 2
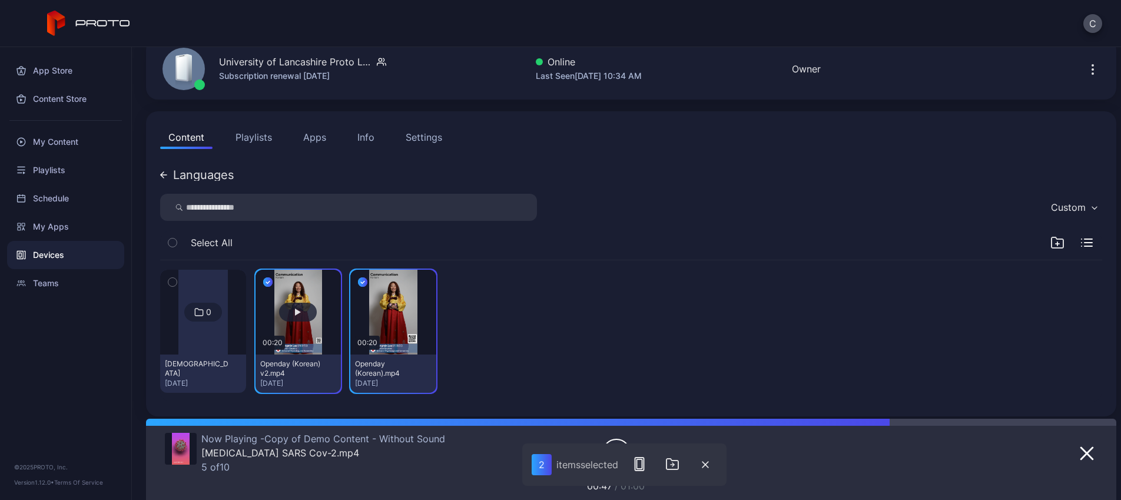
scroll to position [0, 0]
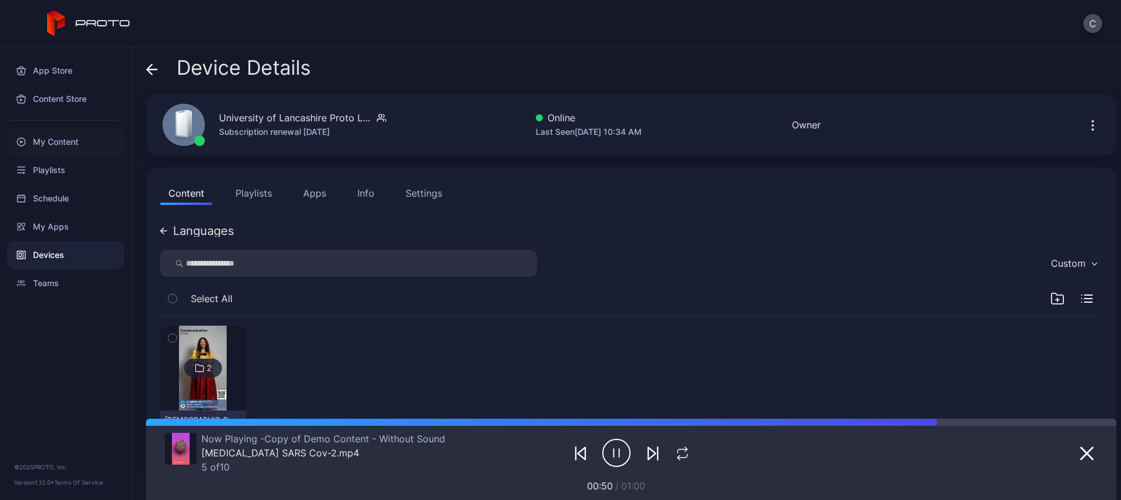
click at [67, 142] on div "My Content" at bounding box center [65, 142] width 117 height 28
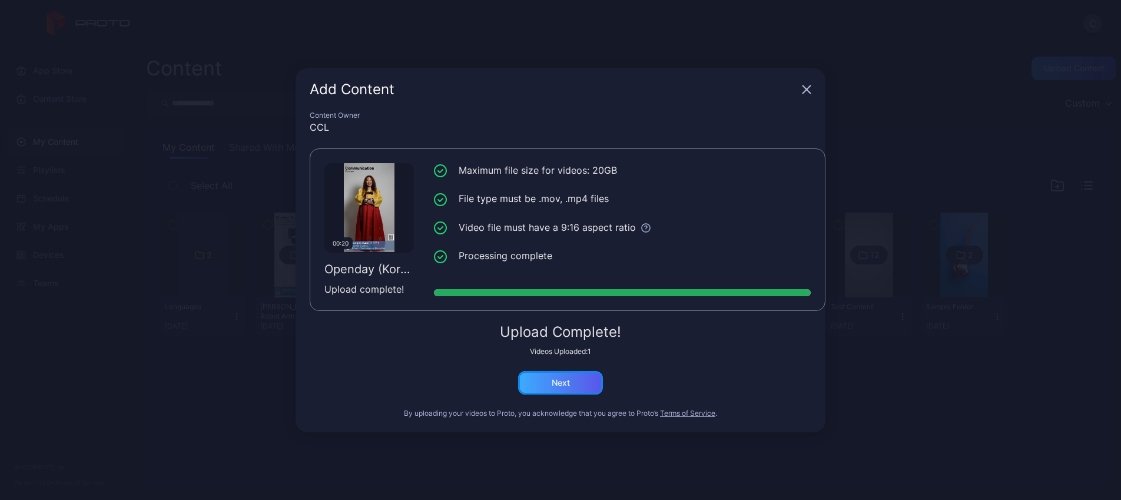
click at [552, 386] on div "Next" at bounding box center [561, 382] width 18 height 9
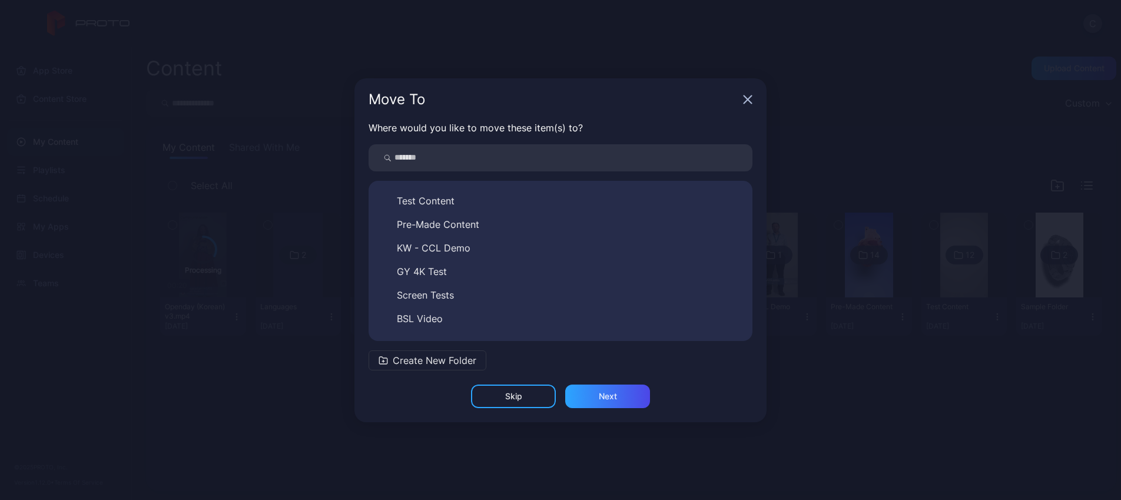
scroll to position [89, 0]
click at [428, 326] on span "Languages" at bounding box center [421, 322] width 48 height 14
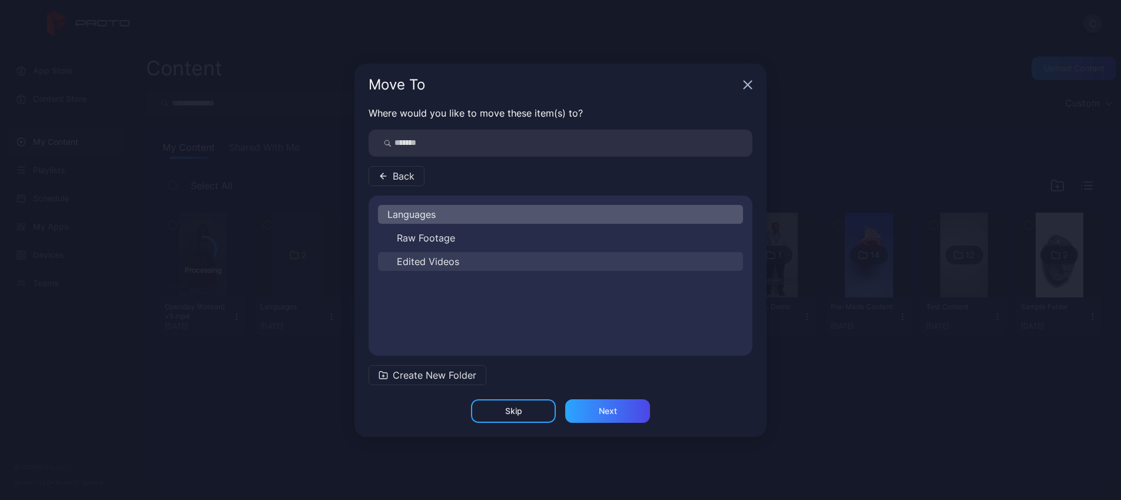
click at [424, 265] on span "Edited Videos" at bounding box center [428, 261] width 62 height 14
click at [611, 406] on div "Next" at bounding box center [608, 410] width 18 height 9
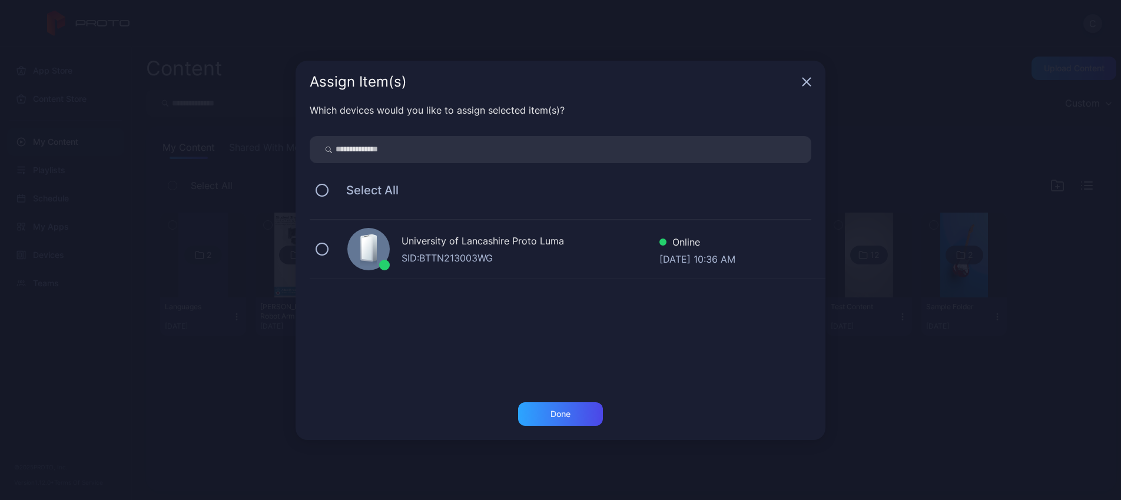
click at [483, 262] on div "SID: BTTN213003WG" at bounding box center [531, 258] width 258 height 14
click at [556, 411] on div "Done" at bounding box center [560, 413] width 20 height 9
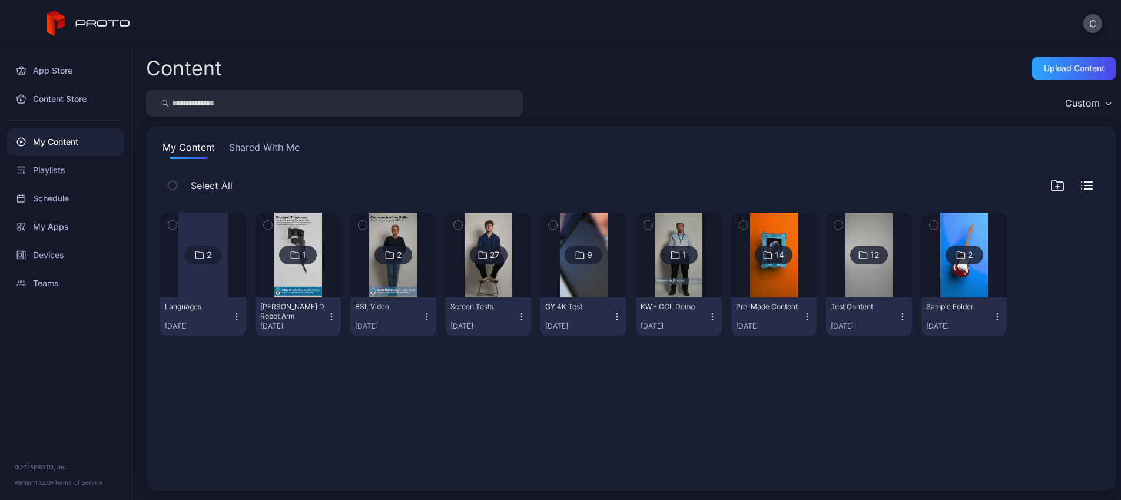
click at [240, 288] on div at bounding box center [203, 255] width 85 height 85
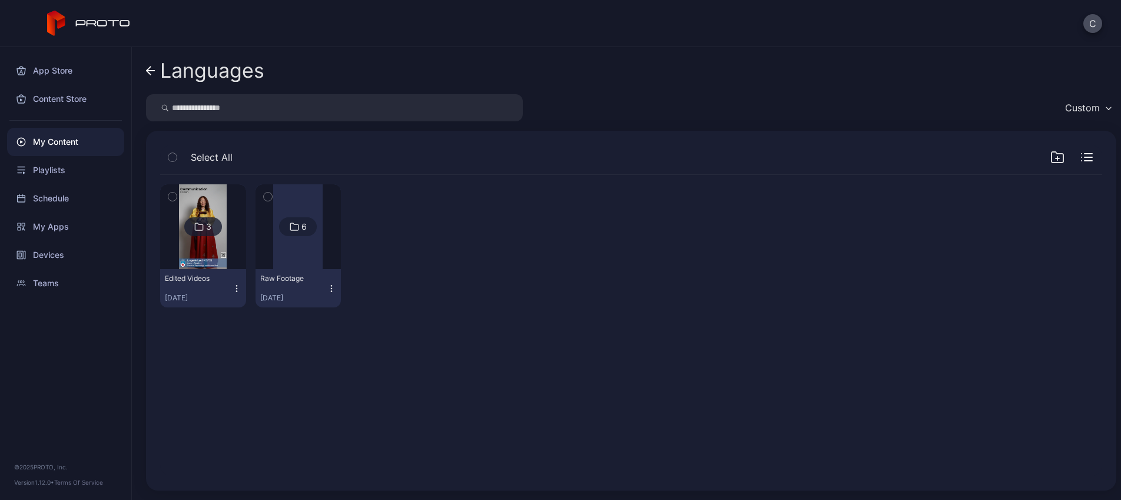
click at [202, 257] on img at bounding box center [203, 226] width 48 height 85
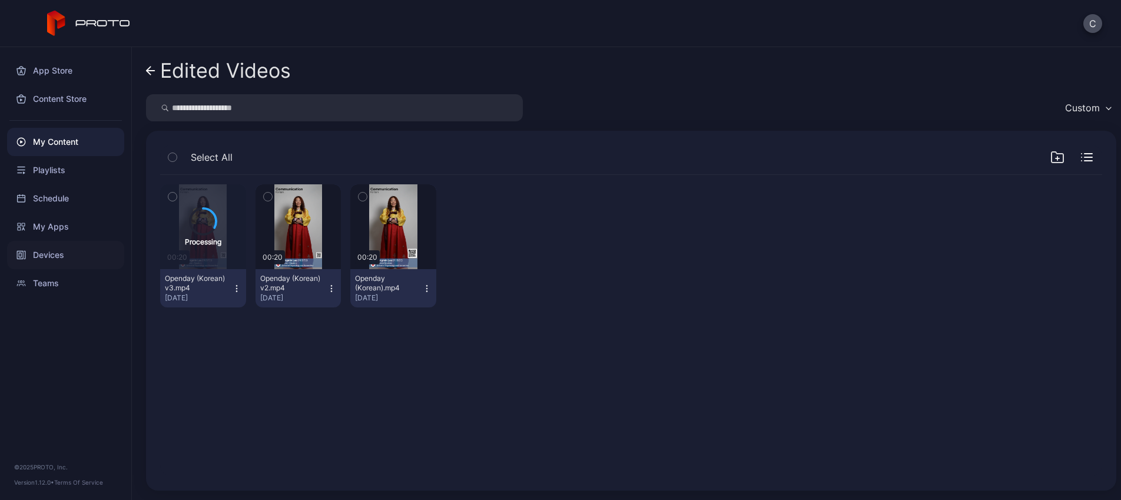
click at [68, 251] on div "Devices" at bounding box center [65, 255] width 117 height 28
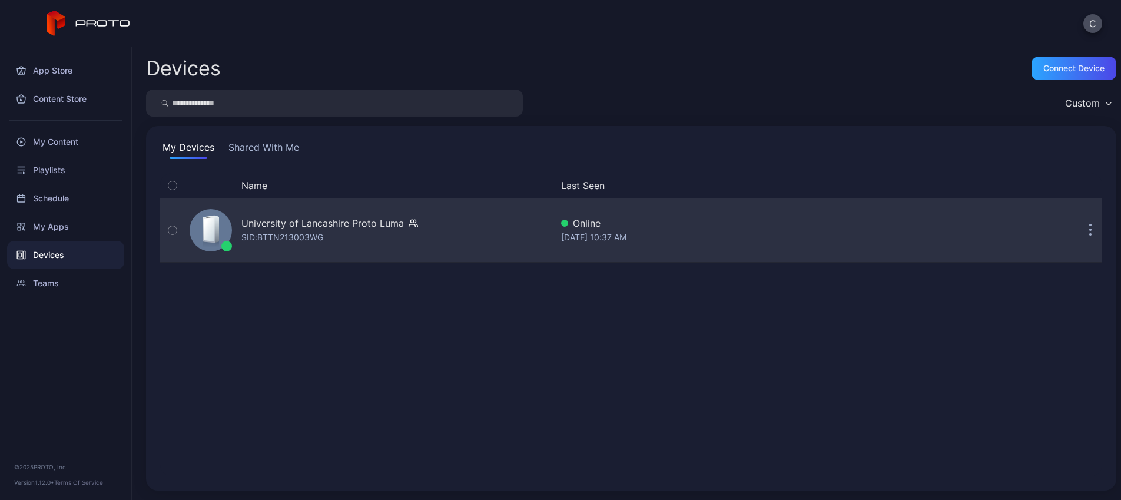
click at [276, 238] on div "SID: BTTN213003WG" at bounding box center [282, 237] width 82 height 14
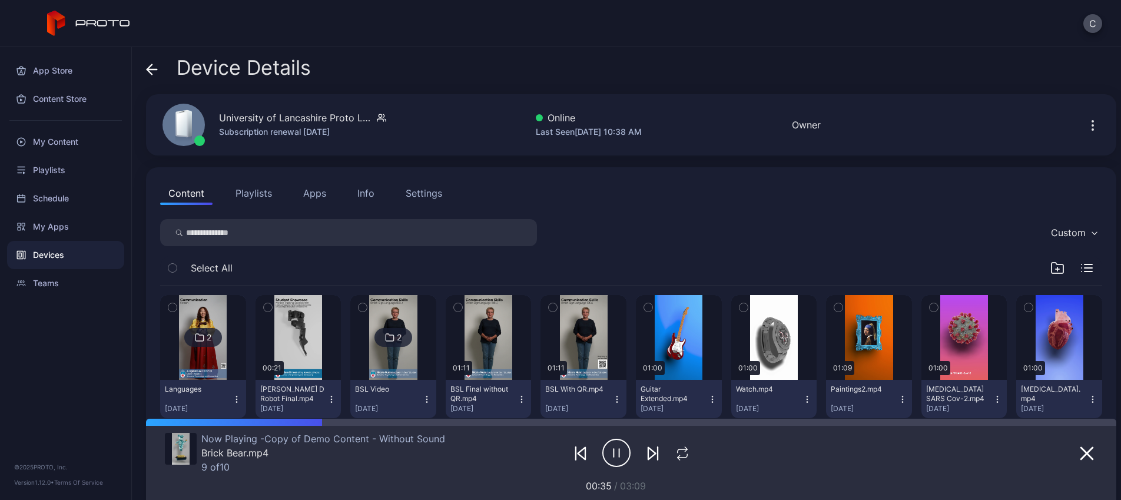
click at [209, 368] on img at bounding box center [203, 337] width 48 height 85
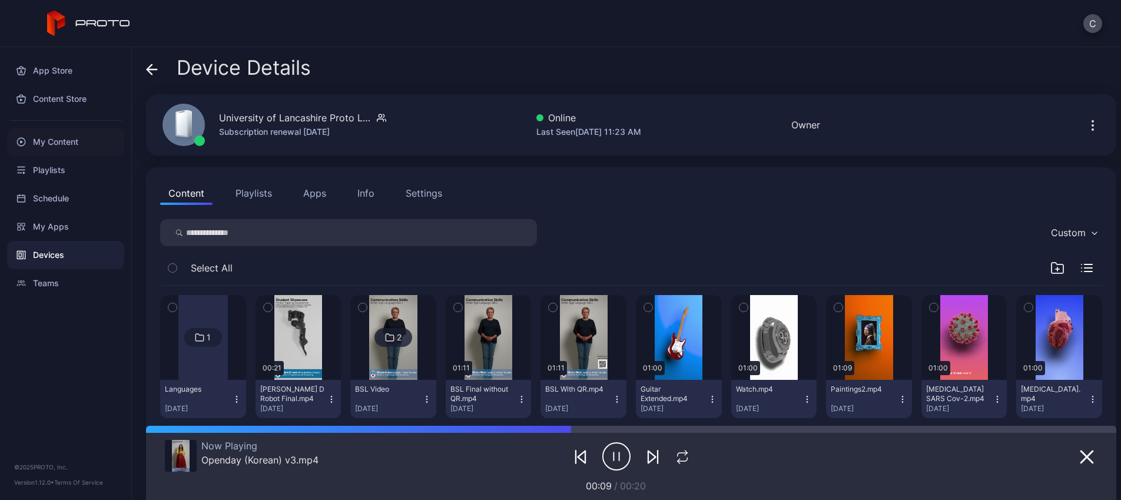
click at [94, 144] on div "My Content" at bounding box center [65, 142] width 117 height 28
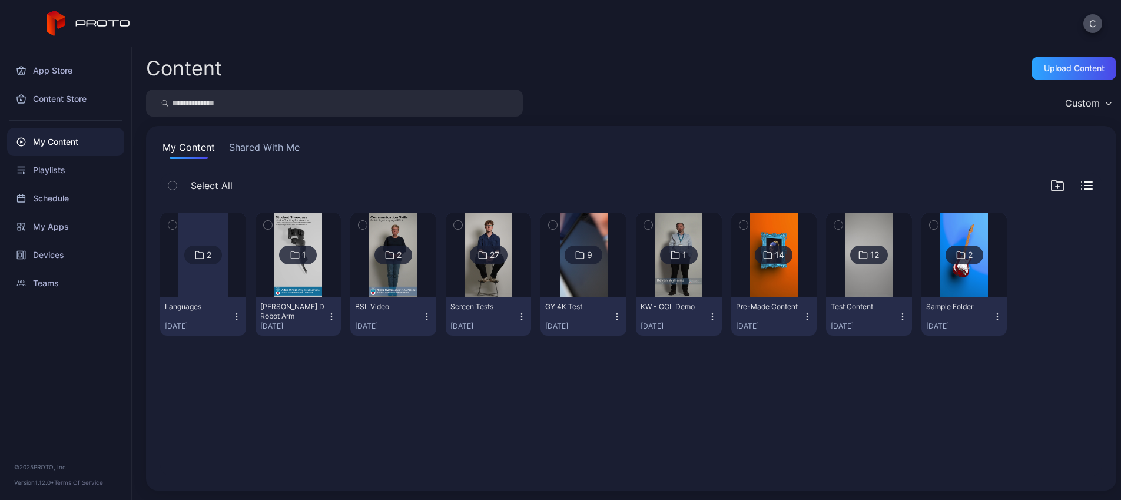
click at [213, 277] on div at bounding box center [202, 255] width 49 height 85
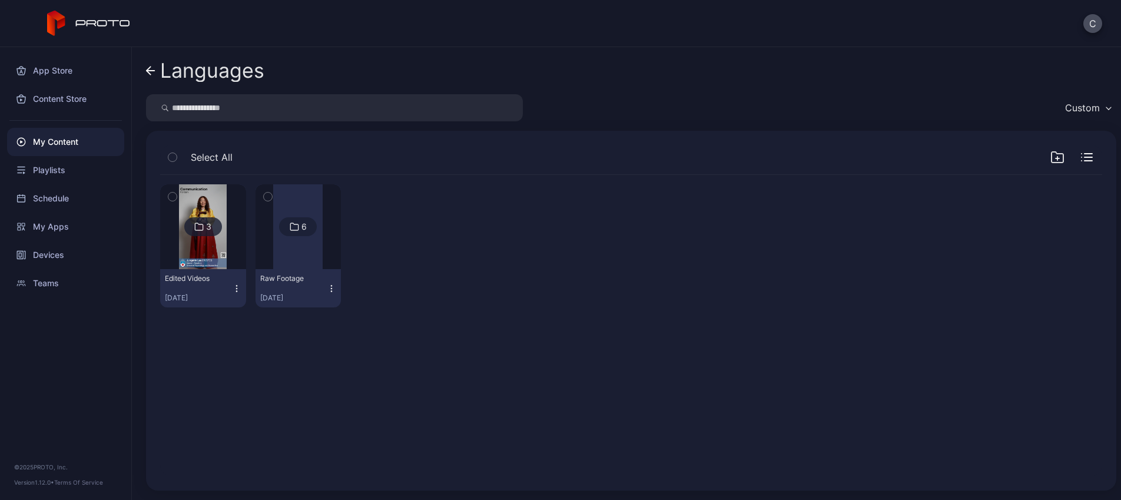
click at [214, 247] on img at bounding box center [203, 226] width 48 height 85
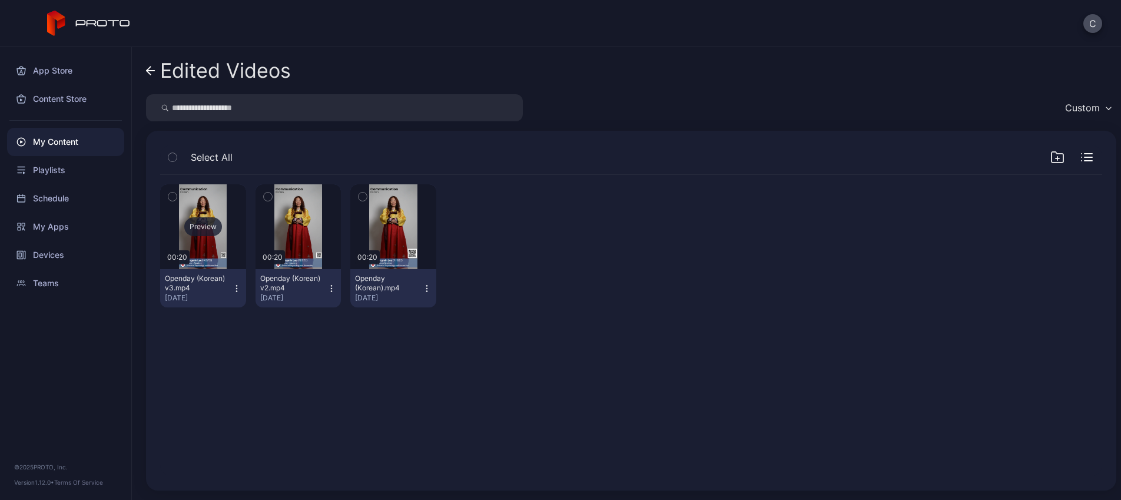
click at [213, 227] on div "Preview" at bounding box center [203, 226] width 38 height 19
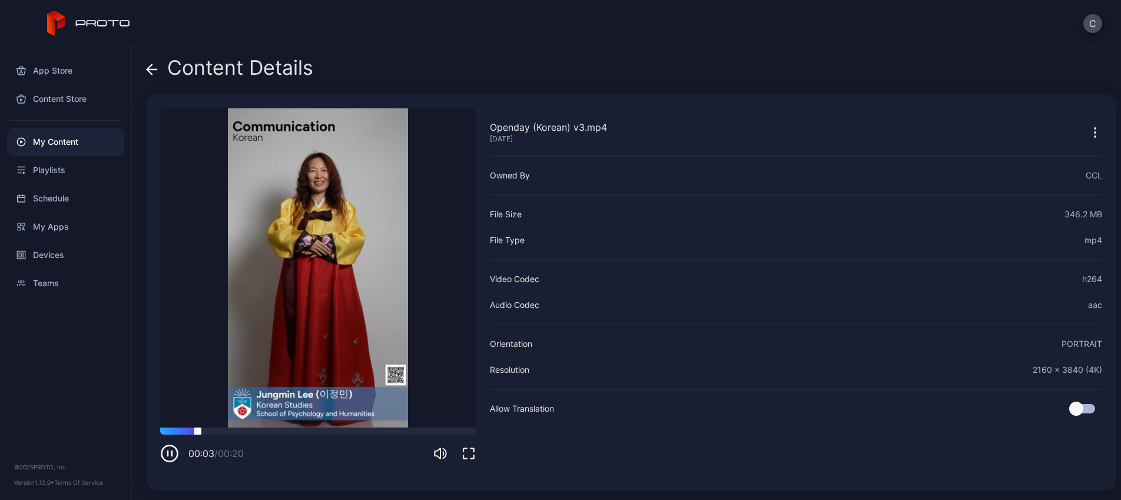
drag, startPoint x: 176, startPoint y: 429, endPoint x: 198, endPoint y: 433, distance: 22.1
click at [198, 433] on div at bounding box center [318, 430] width 316 height 7
click at [165, 460] on icon "button" at bounding box center [170, 454] width 16 height 16
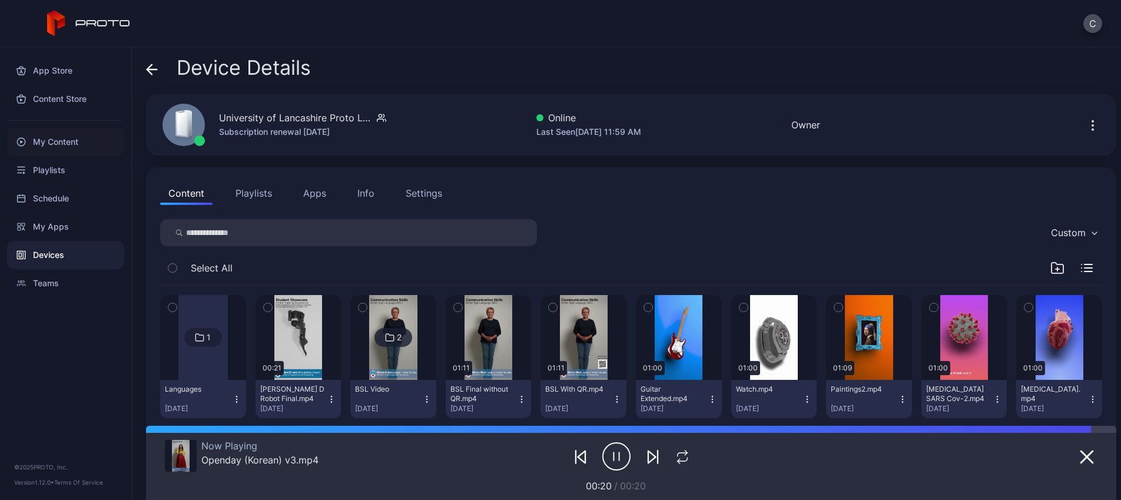
click at [70, 141] on div "My Content" at bounding box center [65, 142] width 117 height 28
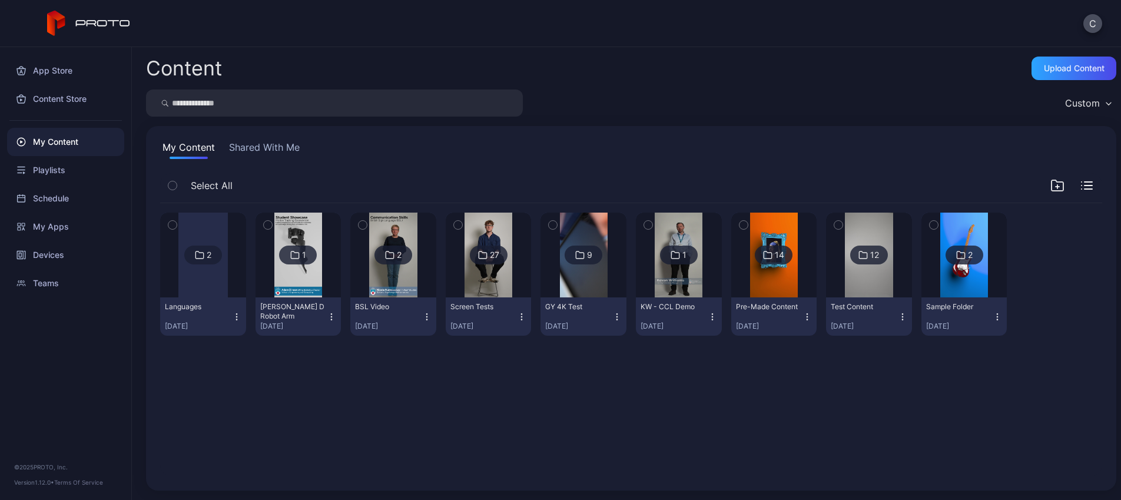
click at [199, 271] on div at bounding box center [202, 255] width 49 height 85
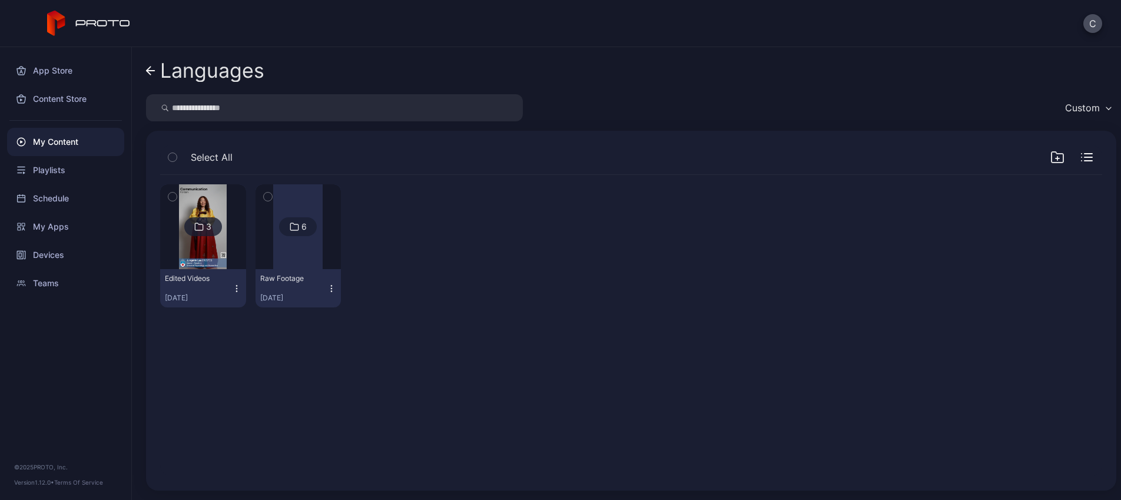
click at [208, 253] on img at bounding box center [203, 226] width 48 height 85
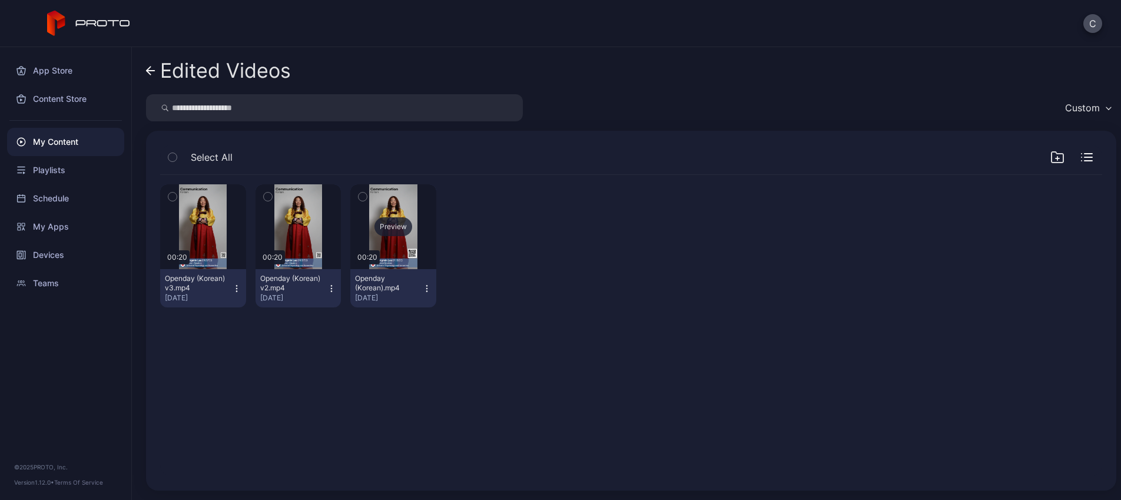
click at [404, 228] on div "Preview" at bounding box center [393, 226] width 38 height 19
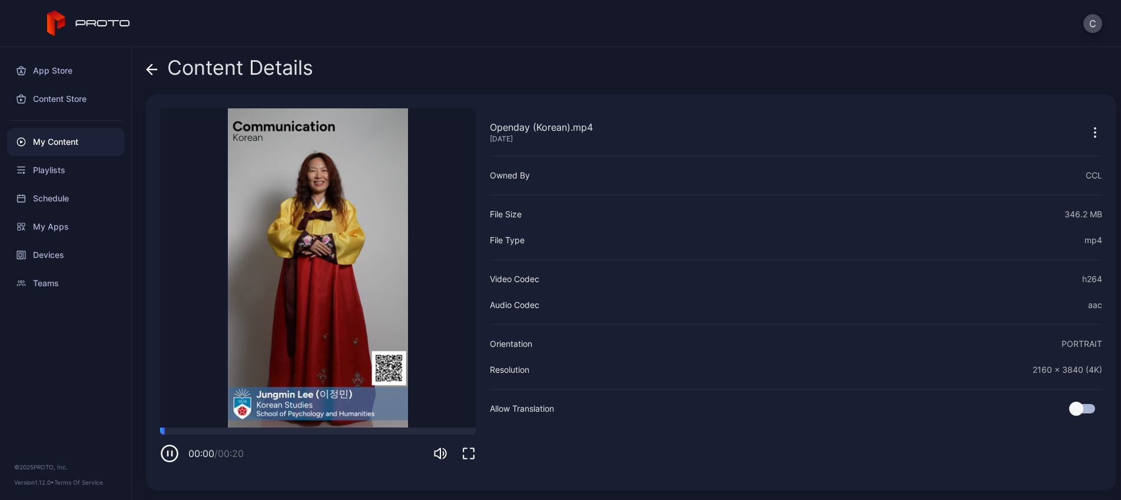
click at [305, 371] on video "Sorry, your browser doesn‘t support embedded videos" at bounding box center [318, 267] width 316 height 319
click at [185, 61] on div "Content Details" at bounding box center [229, 71] width 167 height 28
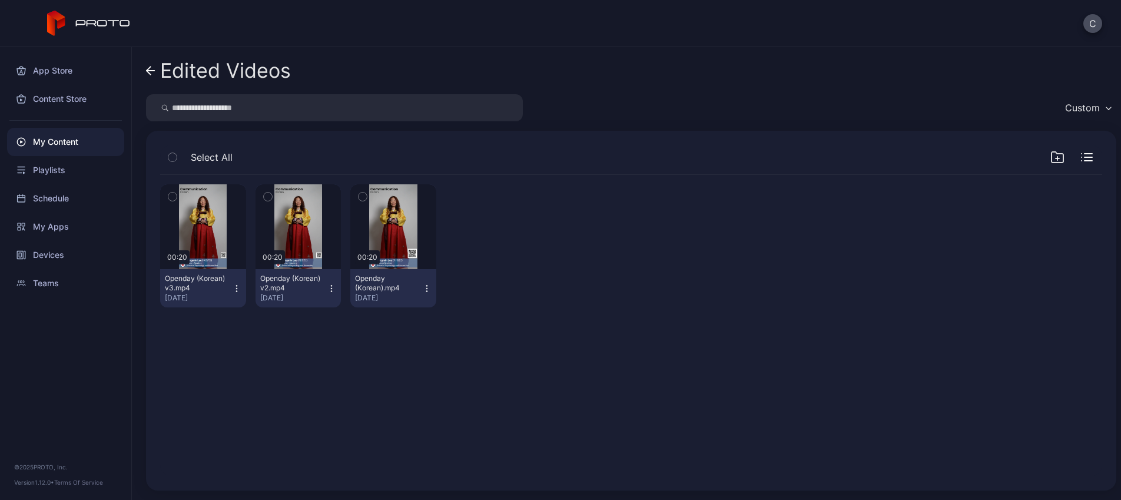
click at [168, 66] on div "Edited Videos" at bounding box center [225, 70] width 131 height 22
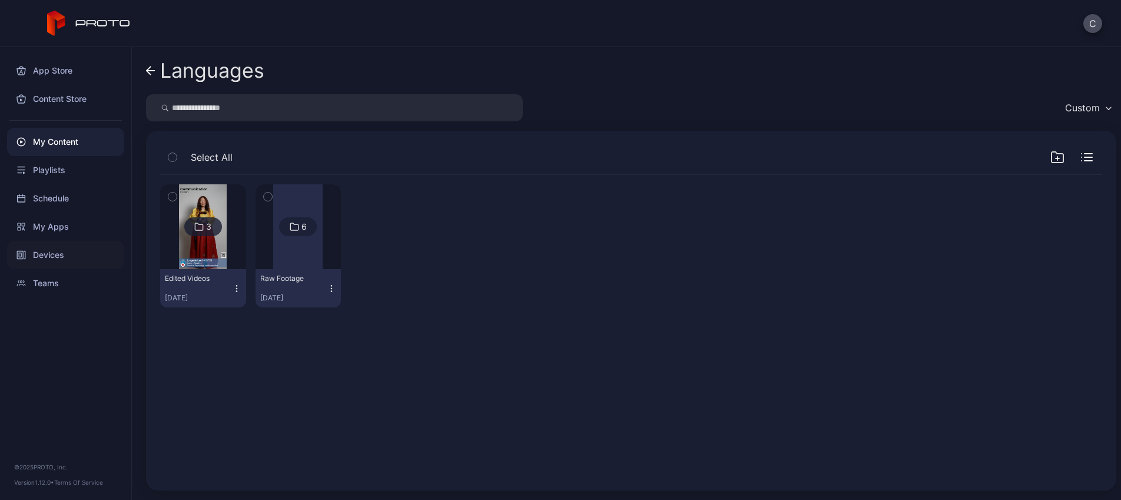
click at [56, 263] on div "Devices" at bounding box center [65, 255] width 117 height 28
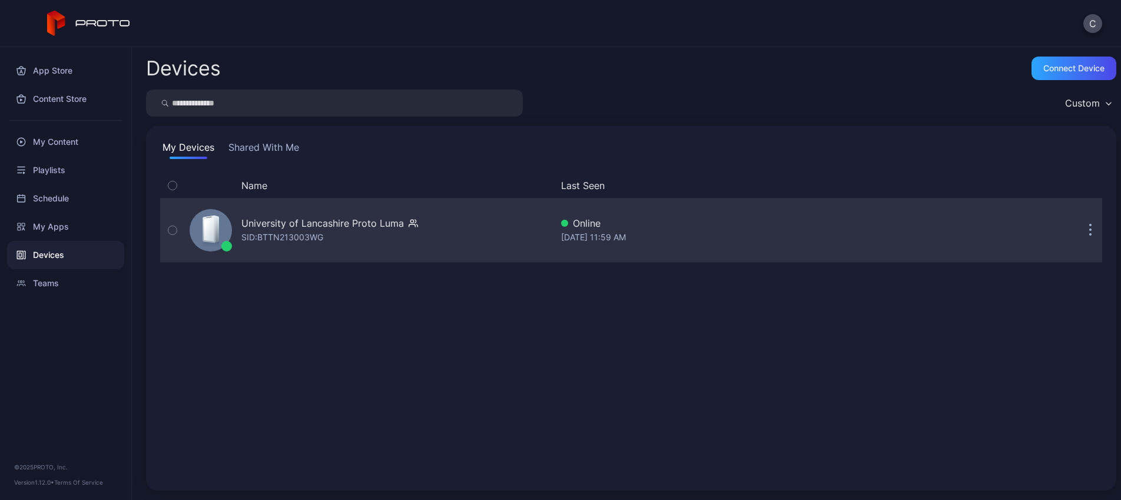
click at [251, 220] on div "University of Lancashire Proto Luma" at bounding box center [322, 223] width 162 height 14
